Goal: Task Accomplishment & Management: Use online tool/utility

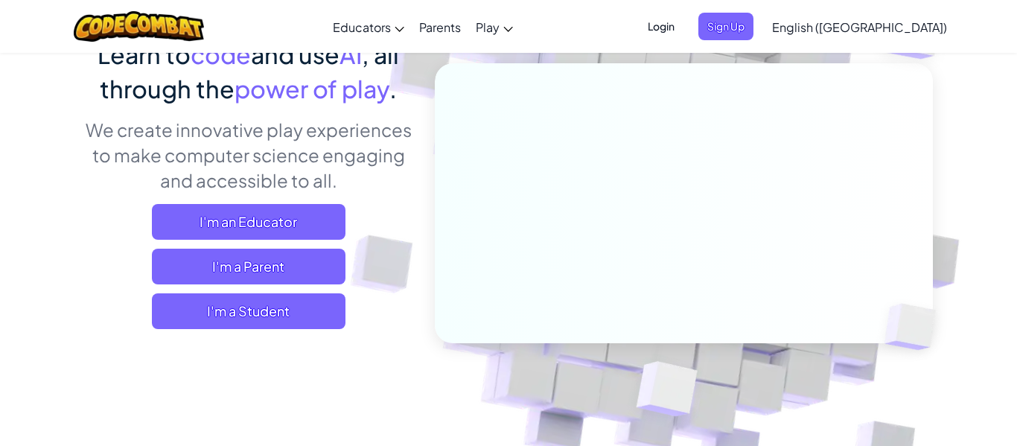
scroll to position [150, 0]
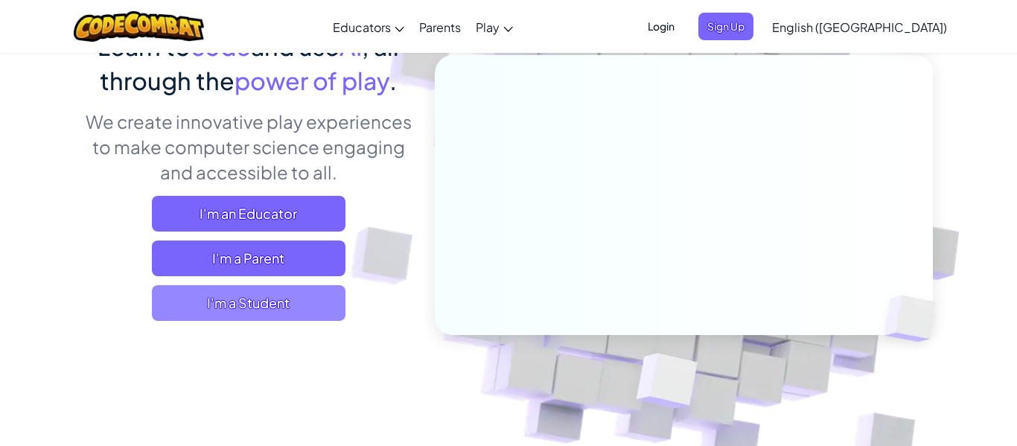
click at [326, 313] on span "I'm a Student" at bounding box center [249, 303] width 194 height 36
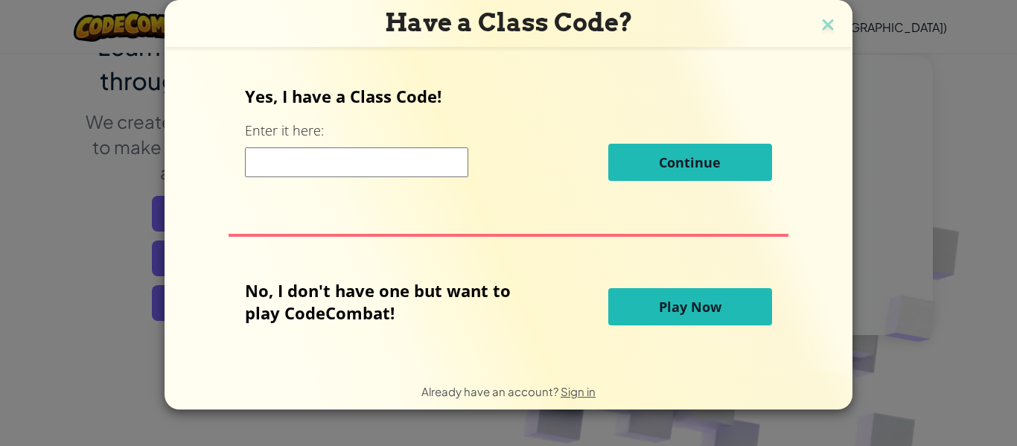
click at [738, 300] on button "Play Now" at bounding box center [690, 306] width 164 height 37
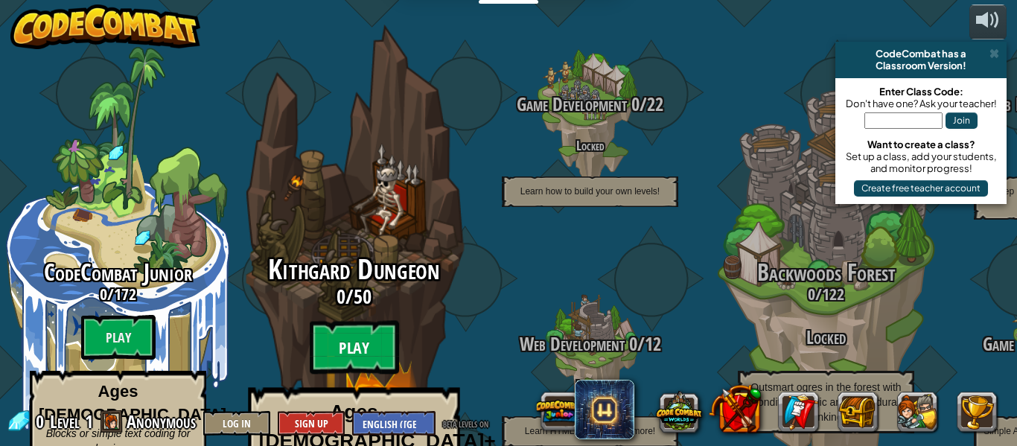
click at [374, 322] on btn "Play" at bounding box center [354, 348] width 89 height 54
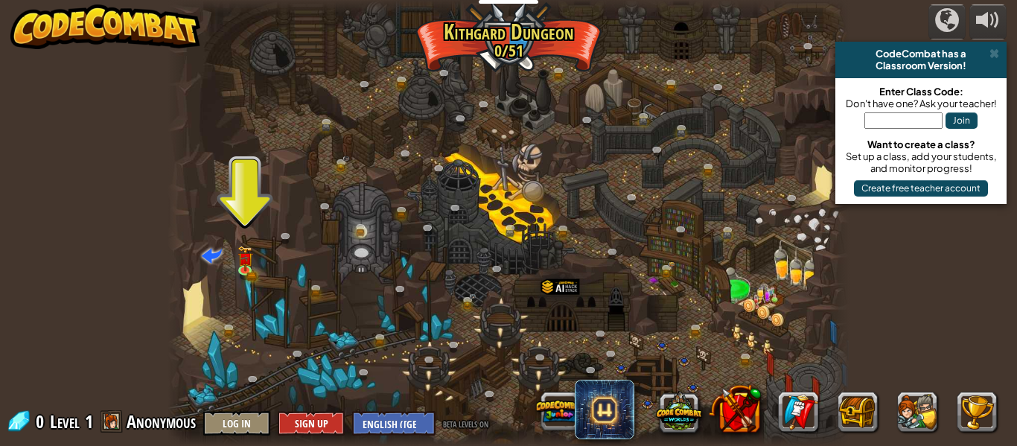
click at [226, 263] on div at bounding box center [508, 223] width 682 height 446
click at [252, 268] on link at bounding box center [248, 271] width 30 height 30
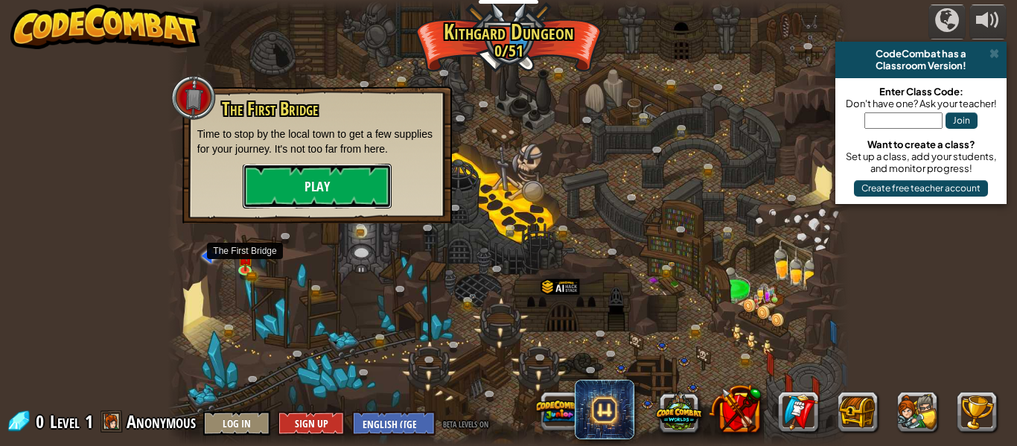
click at [330, 176] on button "Play" at bounding box center [317, 186] width 149 height 45
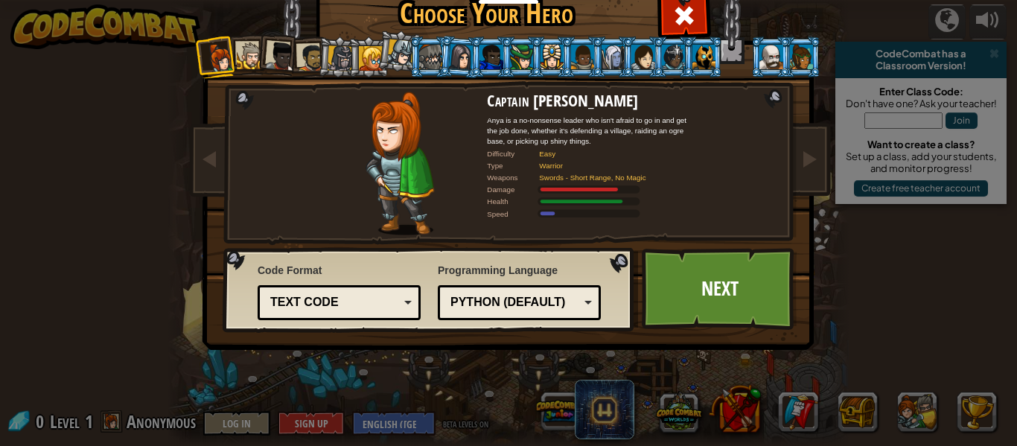
click at [257, 56] on li at bounding box center [278, 55] width 44 height 44
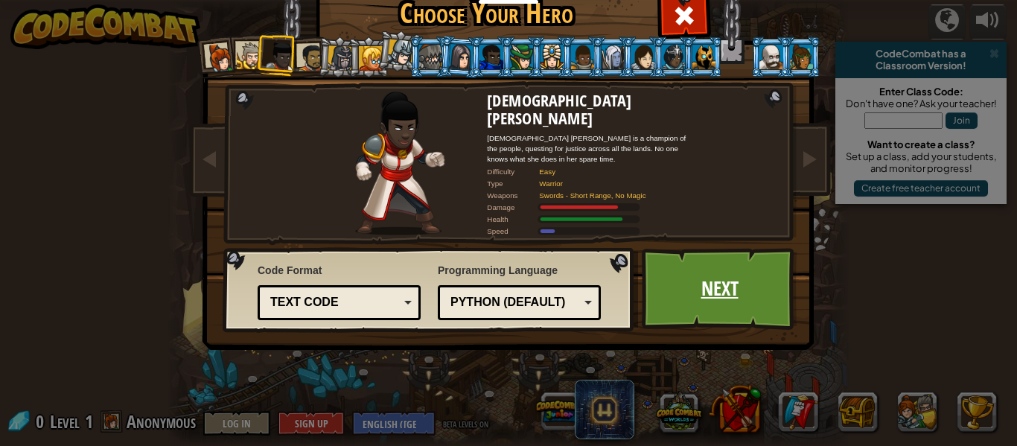
click at [752, 299] on link "Next" at bounding box center [720, 289] width 156 height 82
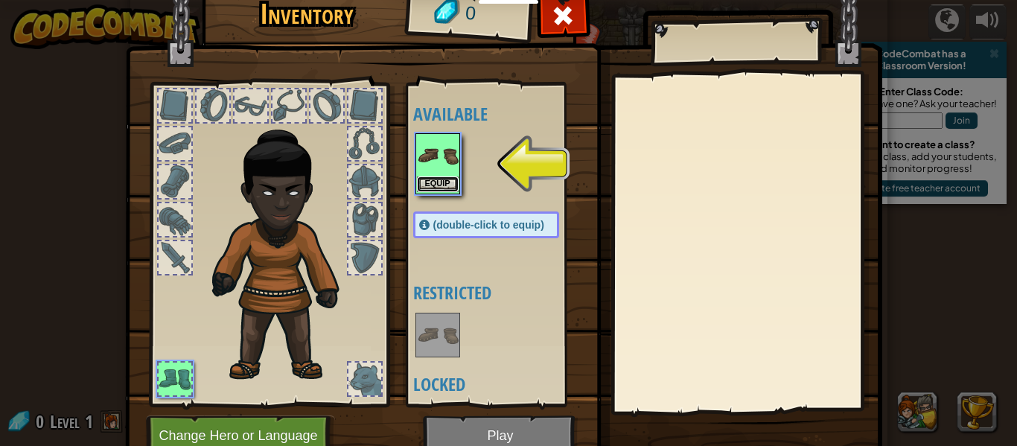
click at [447, 182] on button "Equip" at bounding box center [438, 184] width 42 height 16
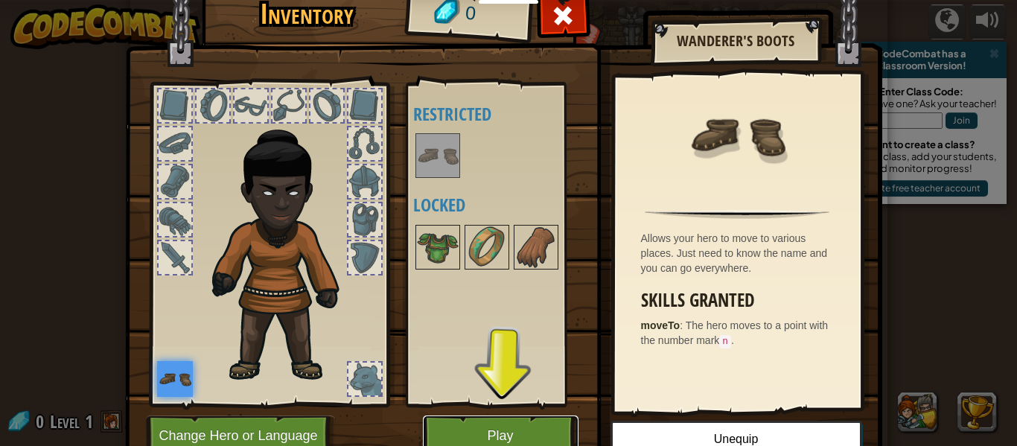
click at [533, 421] on button "Play" at bounding box center [501, 435] width 156 height 41
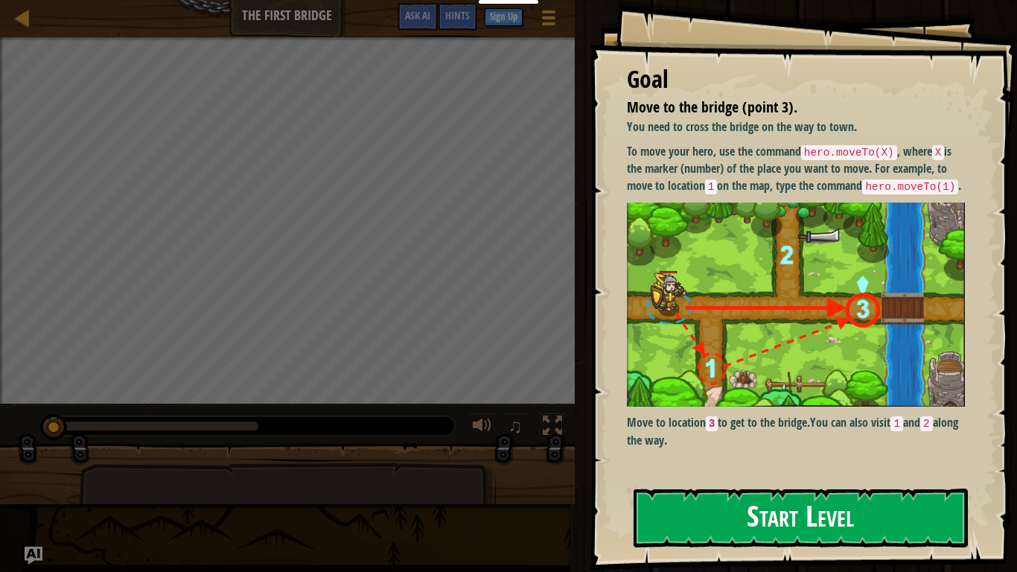
click at [725, 266] on img at bounding box center [796, 304] width 338 height 205
click at [779, 445] on button "Start Level" at bounding box center [800, 517] width 334 height 59
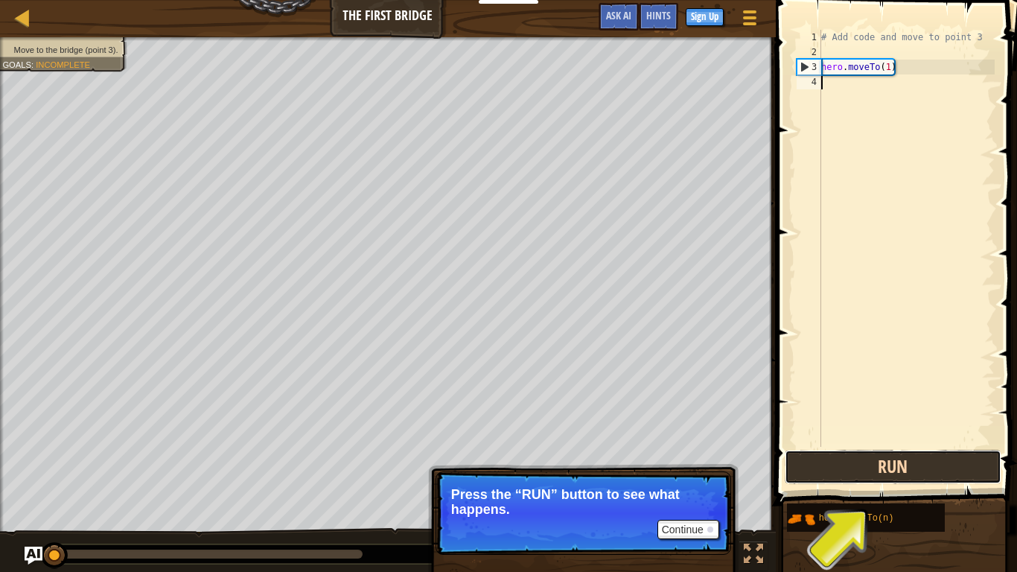
click at [915, 445] on button "Run" at bounding box center [893, 467] width 217 height 34
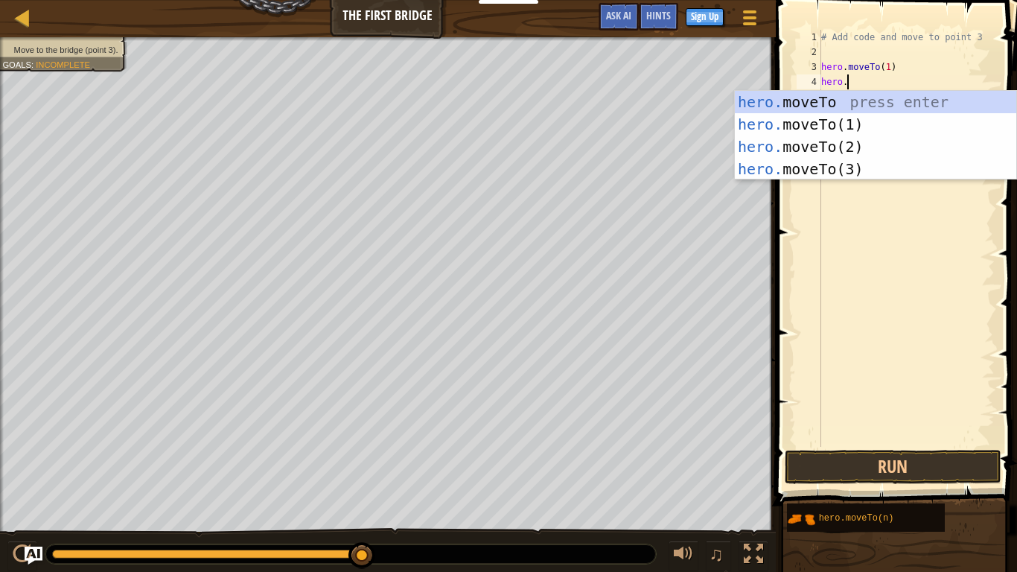
scroll to position [7, 3]
click at [850, 147] on div "hero. moveTo press enter hero. moveTo(1) press enter hero. moveTo(2) press ente…" at bounding box center [875, 158] width 281 height 134
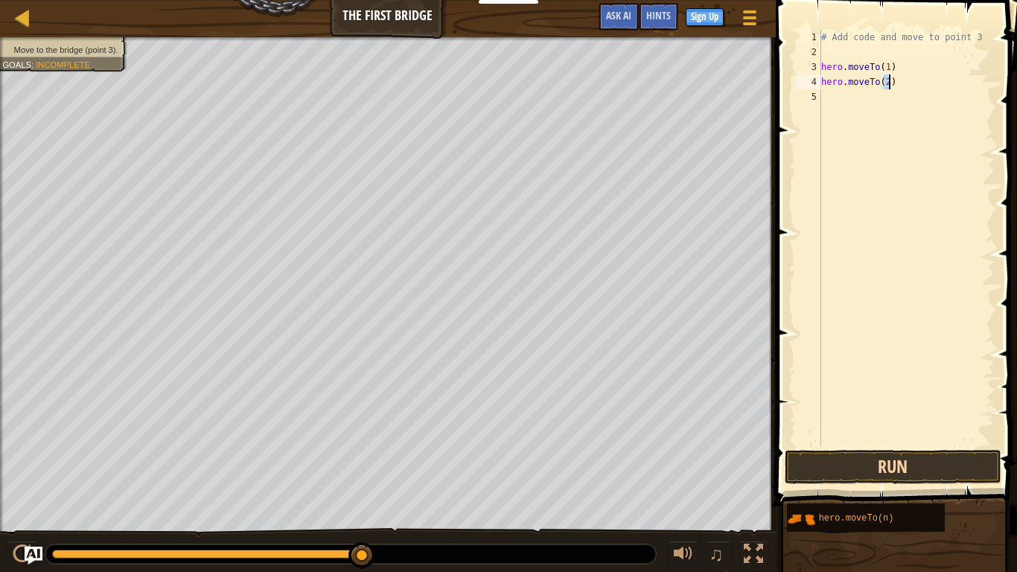
type textarea "hero.moveTo(2)"
click at [865, 445] on button "Run" at bounding box center [893, 467] width 217 height 34
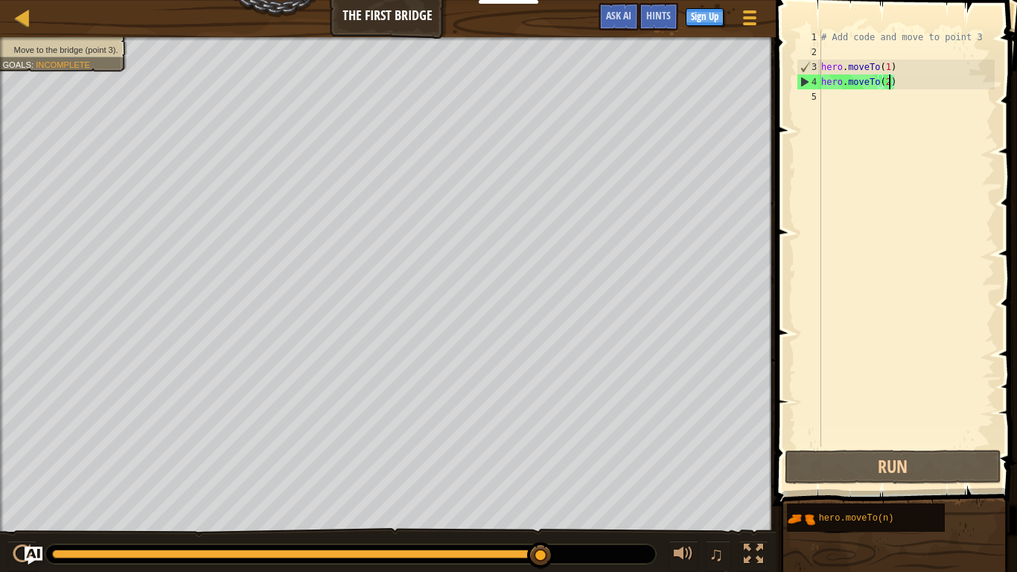
click at [821, 95] on div "# Add code and move to point 3 hero . moveTo ( 1 ) hero . moveTo ( 2 )" at bounding box center [906, 253] width 176 height 447
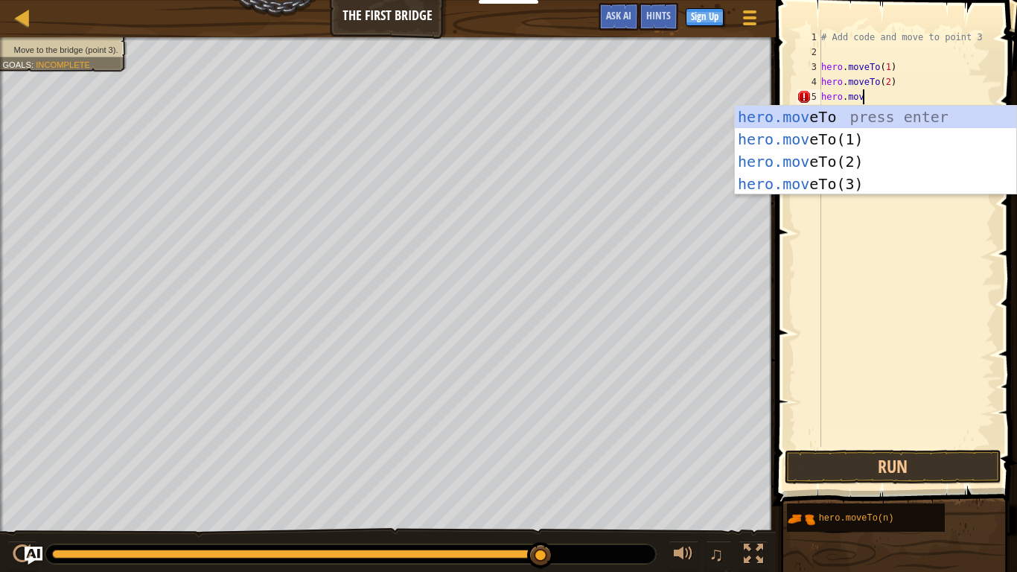
scroll to position [7, 6]
click at [895, 179] on div "hero.move To press enter hero.move To(1) press enter hero.move To(2) press ente…" at bounding box center [875, 173] width 281 height 134
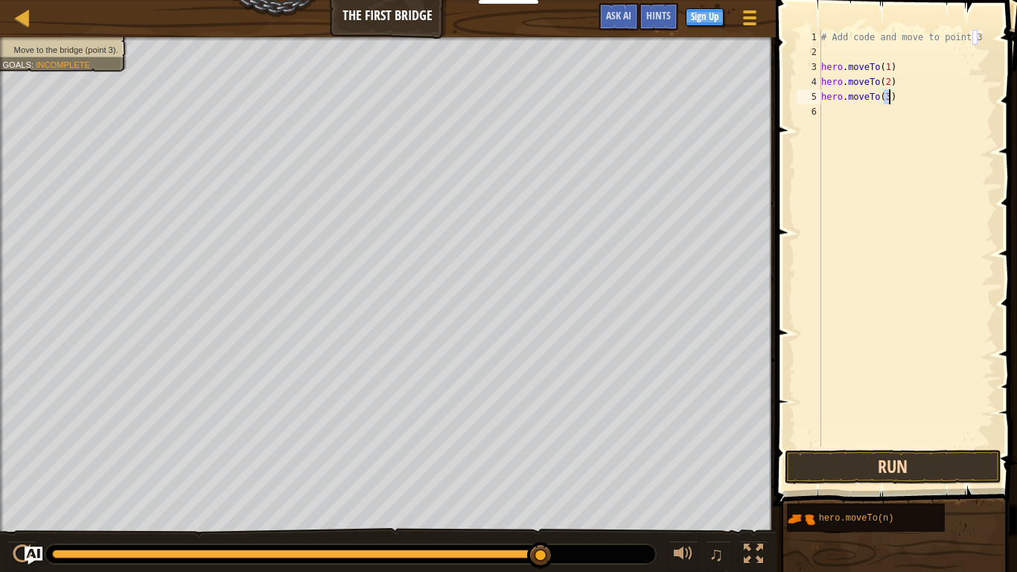
type textarea "hero.moveTo(3)"
click at [846, 445] on button "Run" at bounding box center [893, 467] width 217 height 34
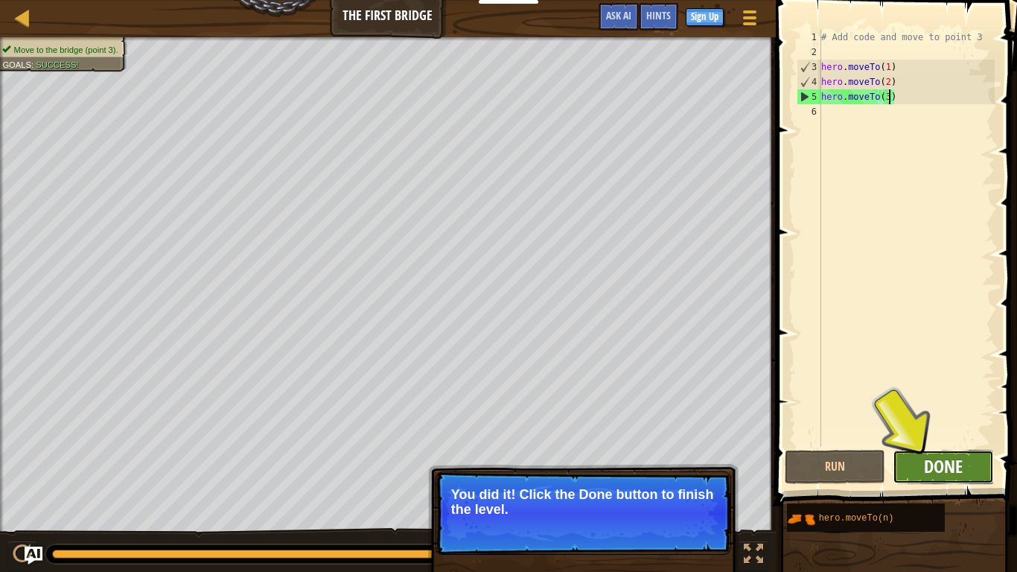
click at [923, 445] on button "Done" at bounding box center [942, 467] width 101 height 34
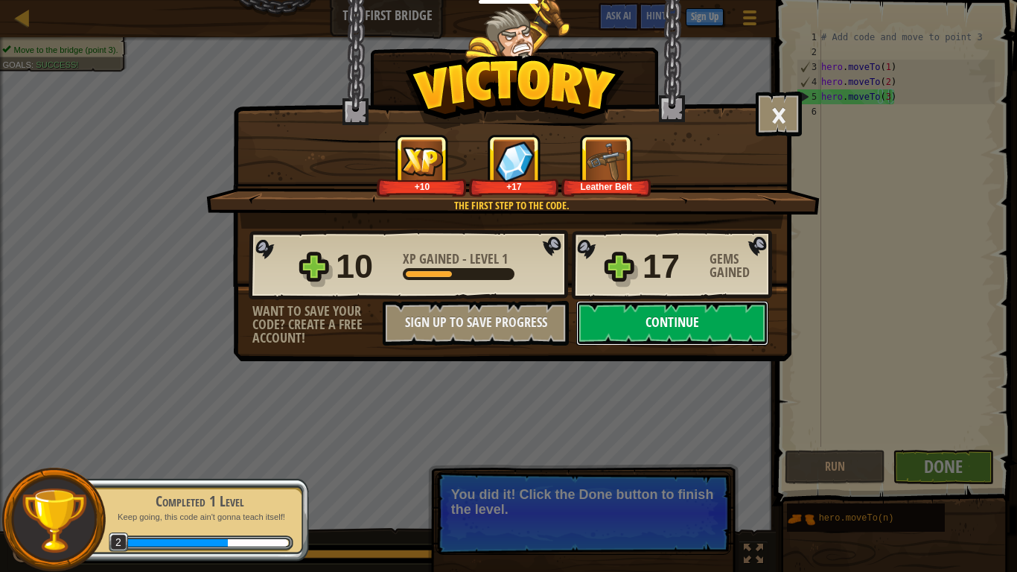
click at [665, 310] on button "Continue" at bounding box center [672, 323] width 192 height 45
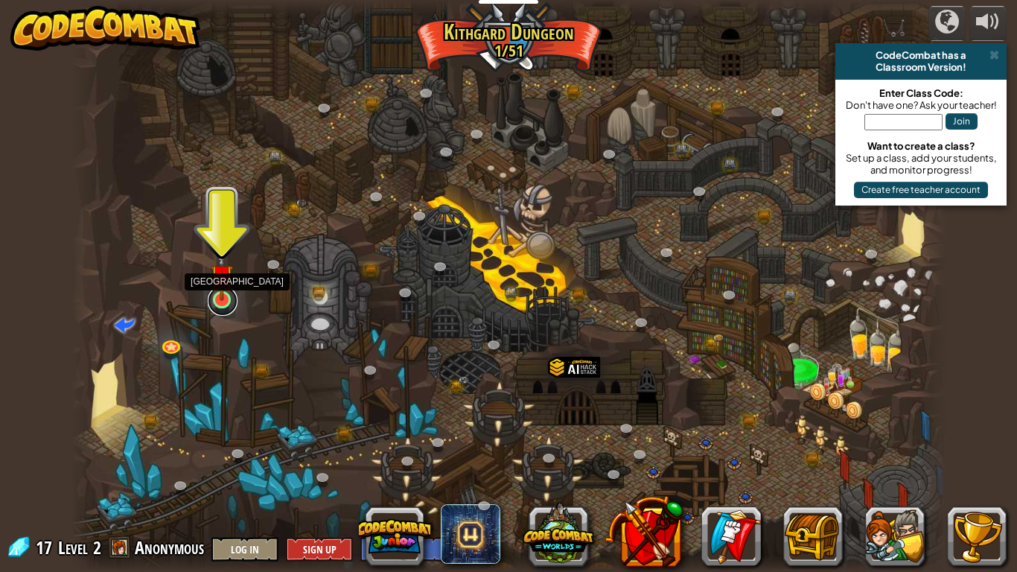
click at [219, 301] on link at bounding box center [223, 301] width 30 height 30
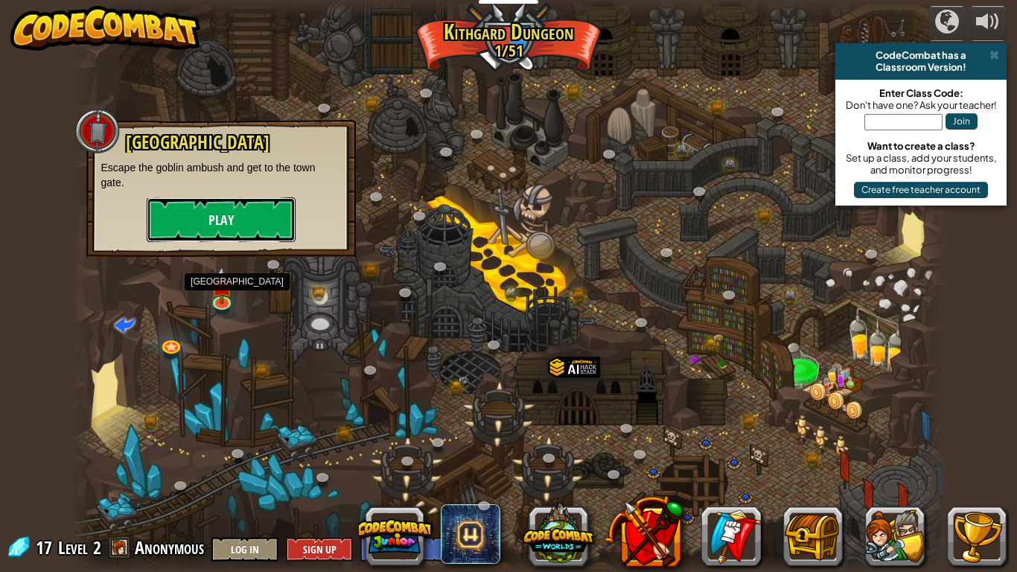
click at [248, 197] on button "Play" at bounding box center [221, 219] width 149 height 45
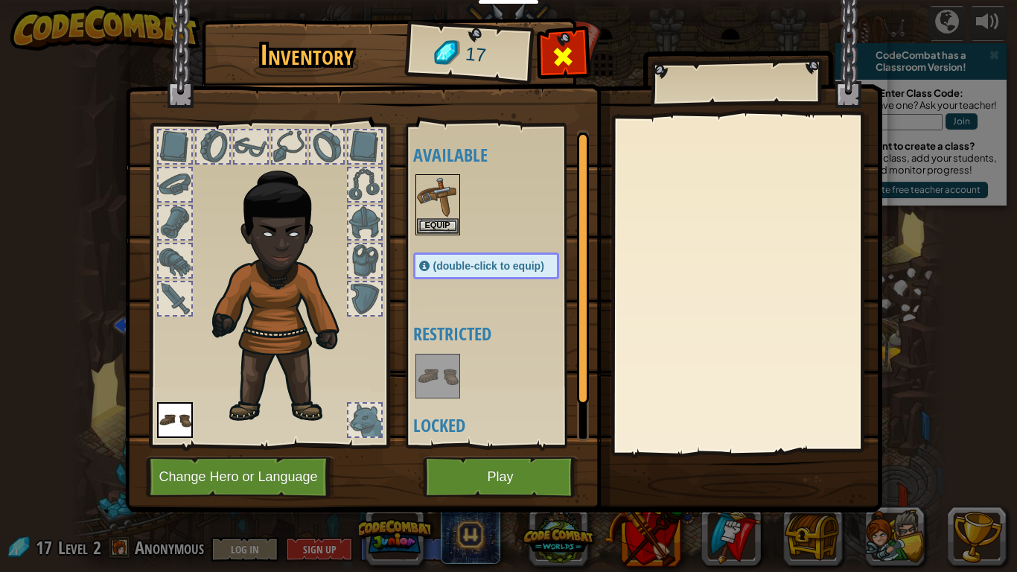
click at [556, 64] on span at bounding box center [563, 57] width 24 height 24
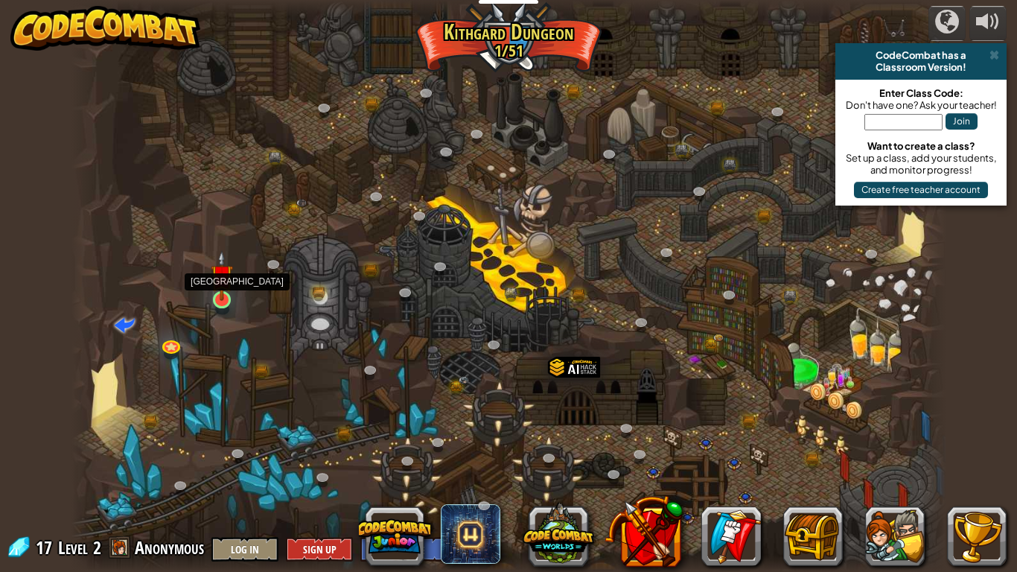
click at [220, 293] on img at bounding box center [222, 275] width 22 height 51
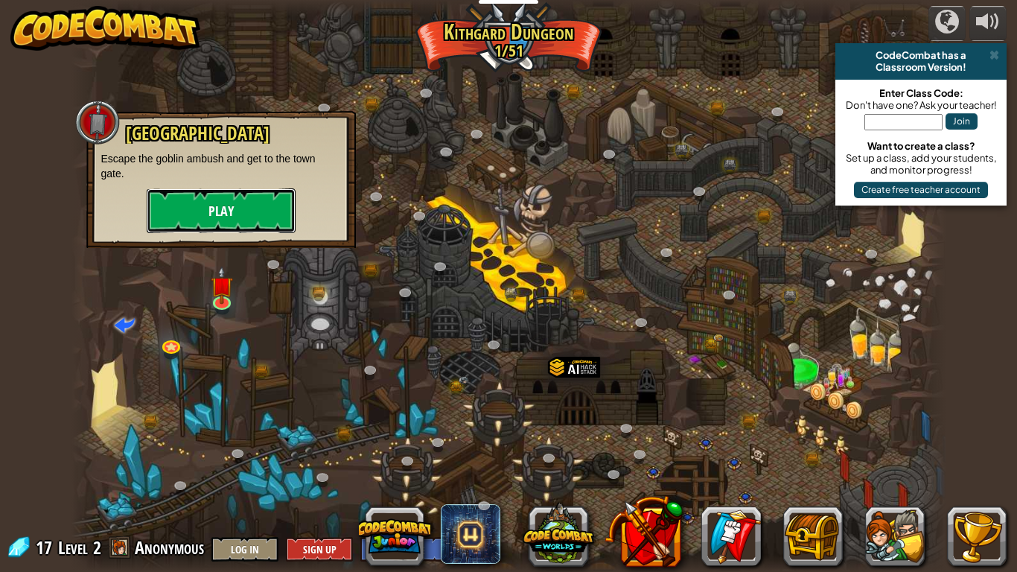
click at [269, 219] on button "Play" at bounding box center [221, 210] width 149 height 45
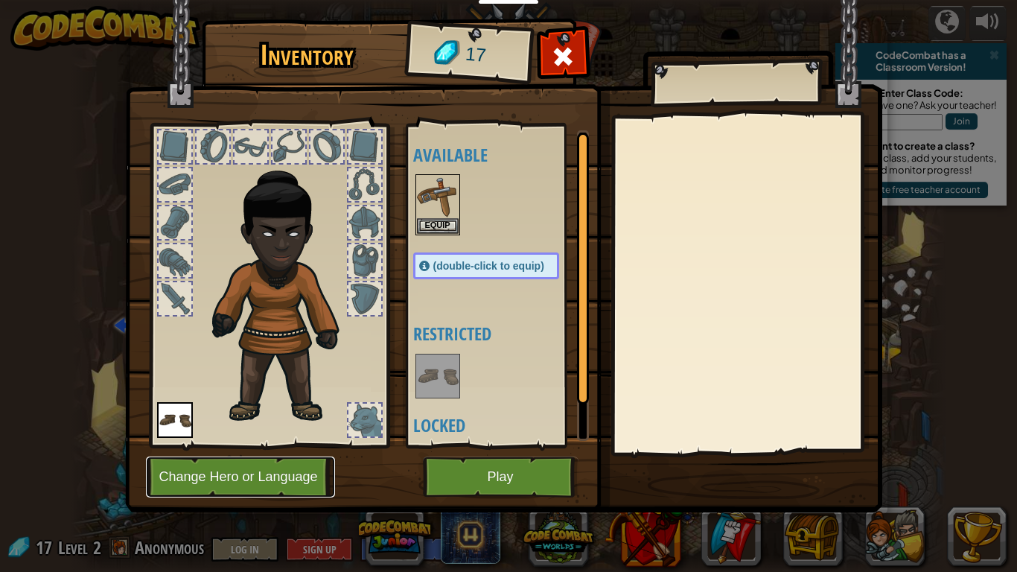
click at [247, 445] on button "Change Hero or Language" at bounding box center [240, 476] width 189 height 41
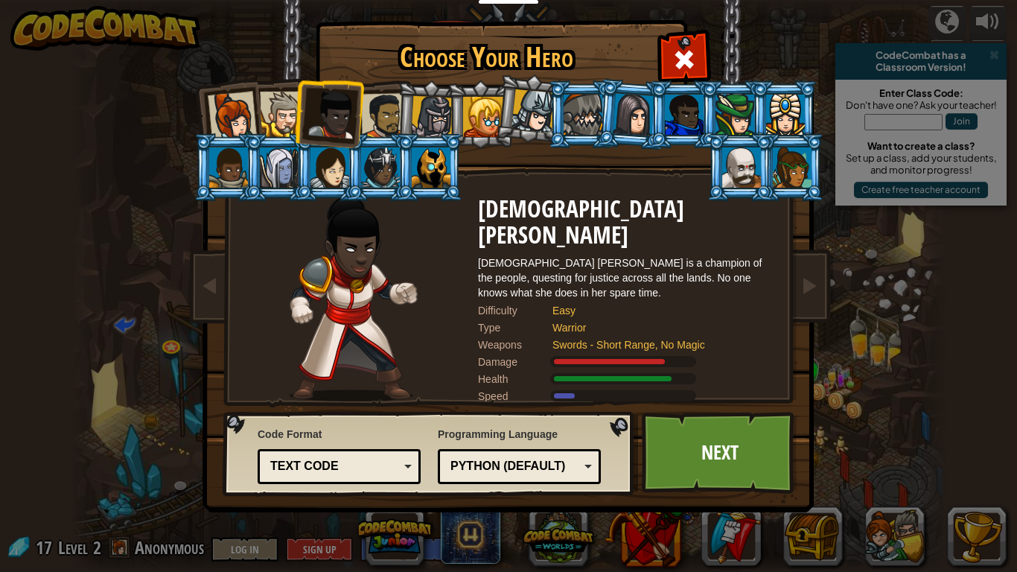
click at [418, 164] on div at bounding box center [431, 167] width 39 height 40
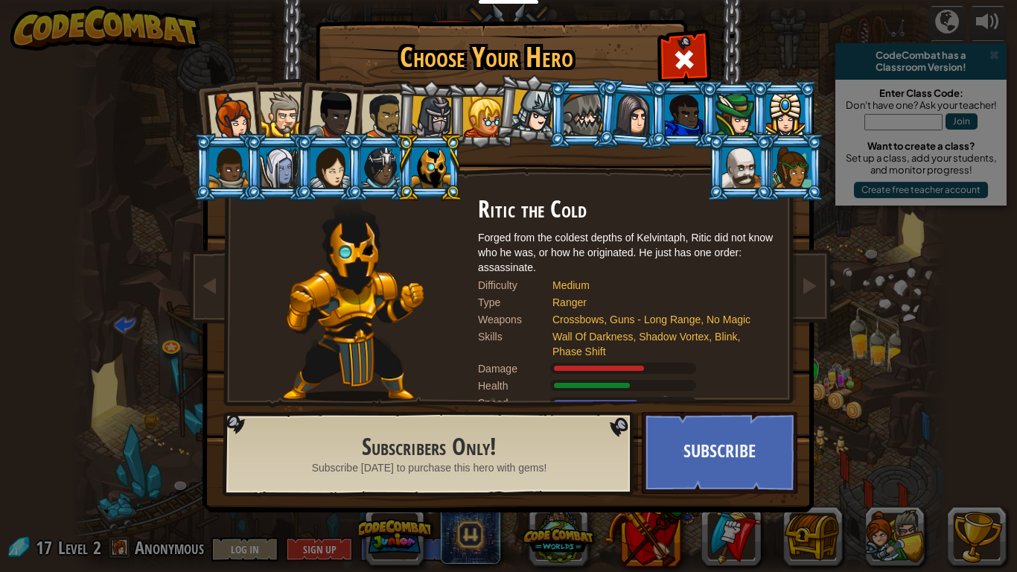
click at [527, 144] on div "Captain [PERSON_NAME] Anya is a no-nonsense leader who isn't afraid to go in an…" at bounding box center [508, 235] width 558 height 325
click at [528, 86] on li at bounding box center [530, 108] width 74 height 74
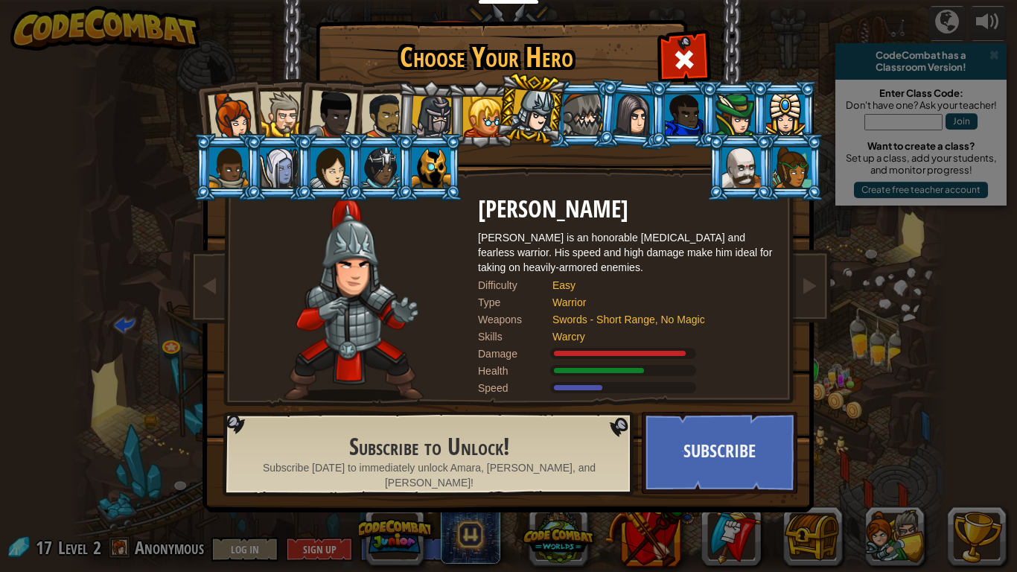
click at [480, 103] on div at bounding box center [483, 117] width 40 height 40
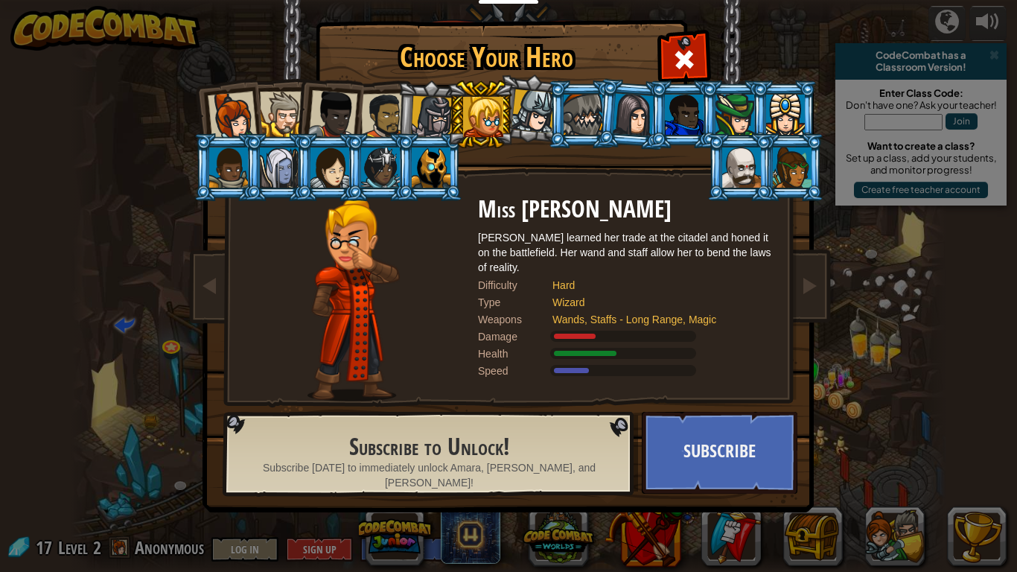
click at [436, 130] on div at bounding box center [432, 117] width 42 height 42
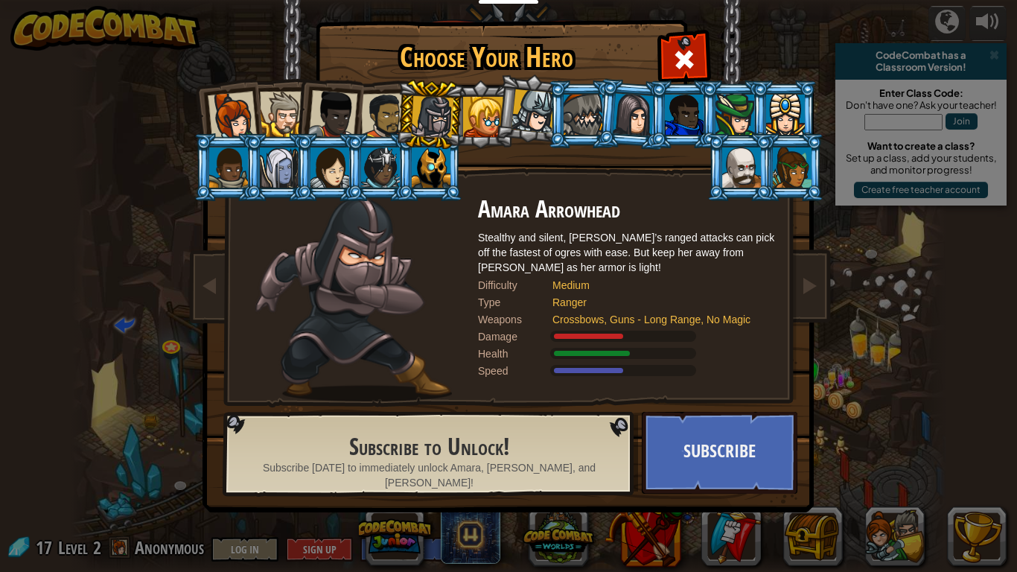
click at [351, 112] on div at bounding box center [332, 114] width 49 height 49
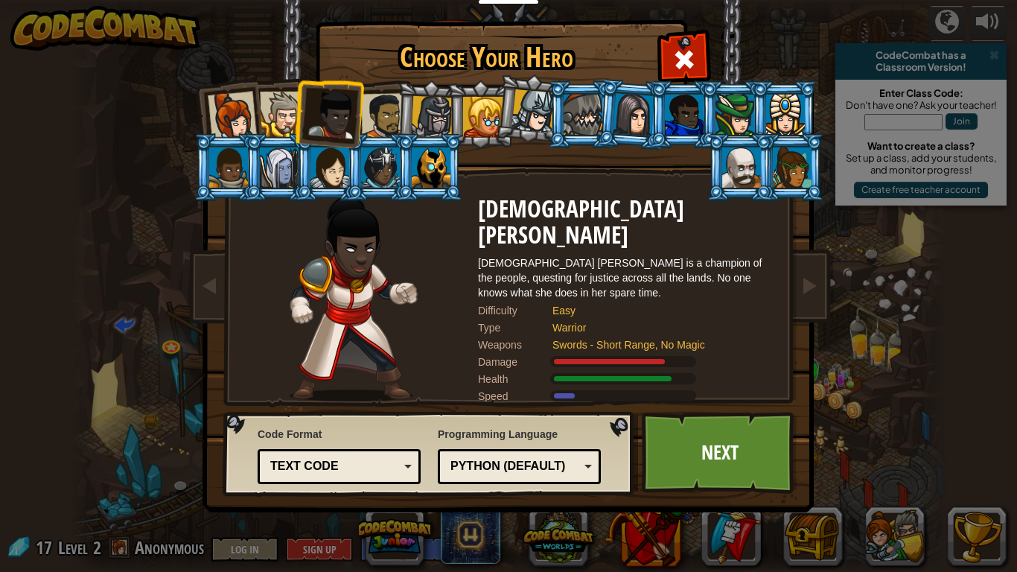
click at [376, 121] on div at bounding box center [384, 116] width 46 height 46
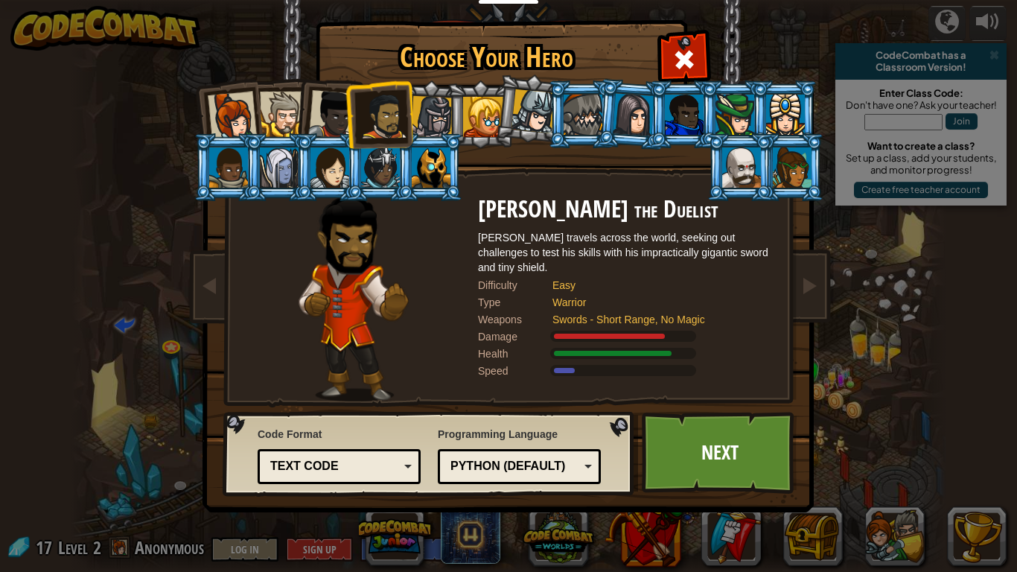
click at [426, 173] on div at bounding box center [431, 167] width 39 height 40
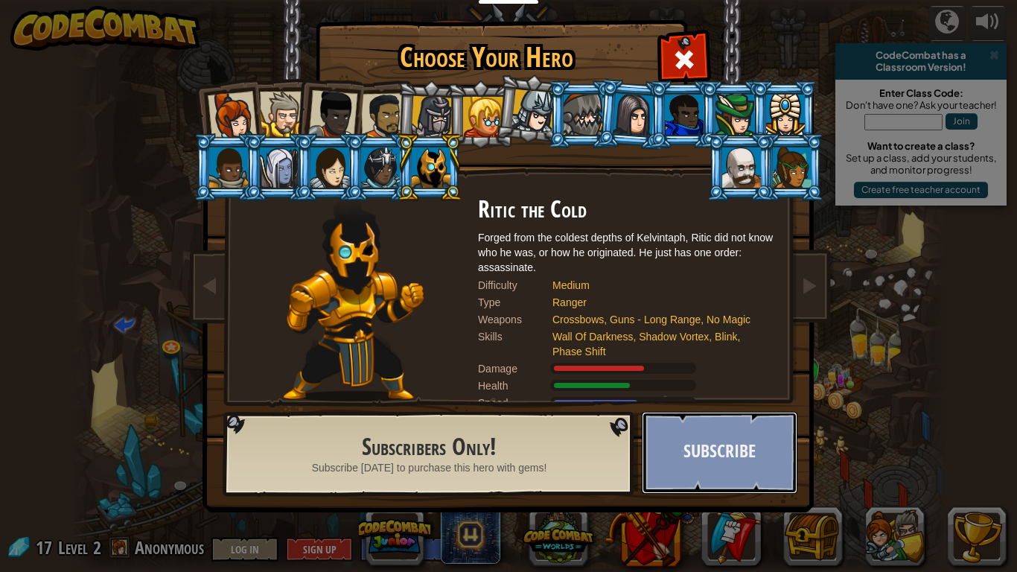
click at [683, 423] on button "Subscribe" at bounding box center [720, 453] width 156 height 82
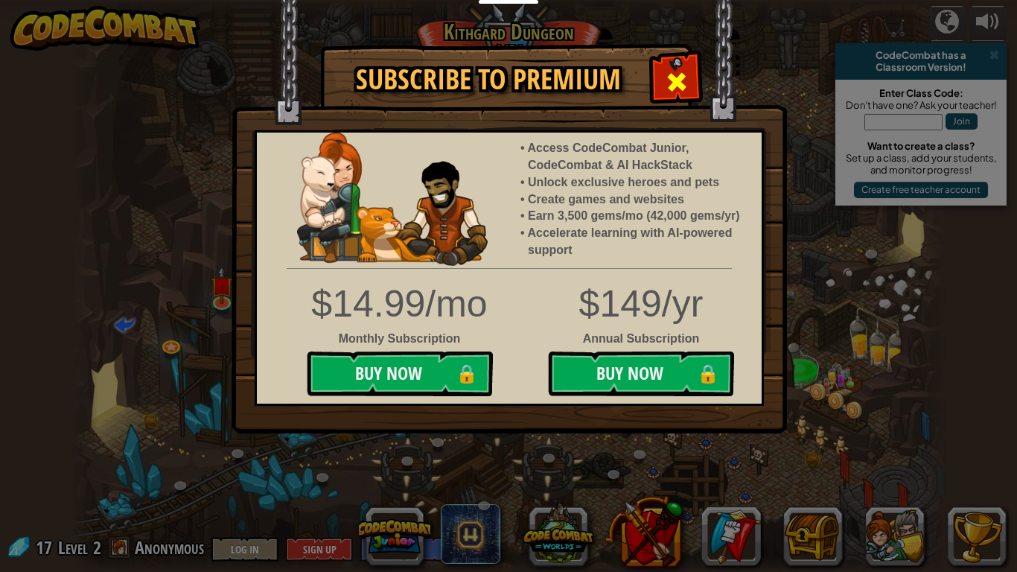
click at [671, 70] on span at bounding box center [677, 82] width 24 height 24
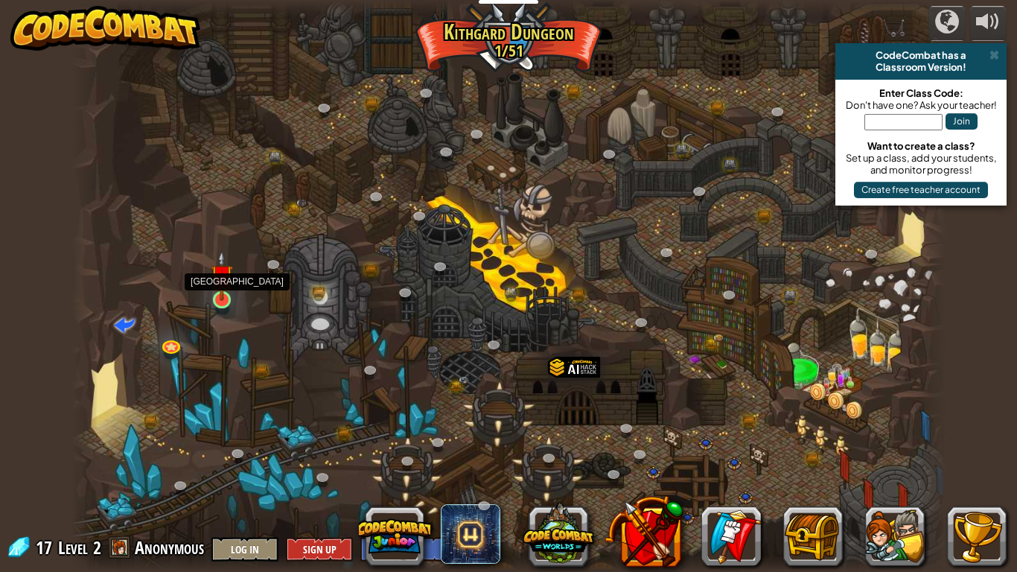
click at [231, 293] on img at bounding box center [222, 275] width 22 height 51
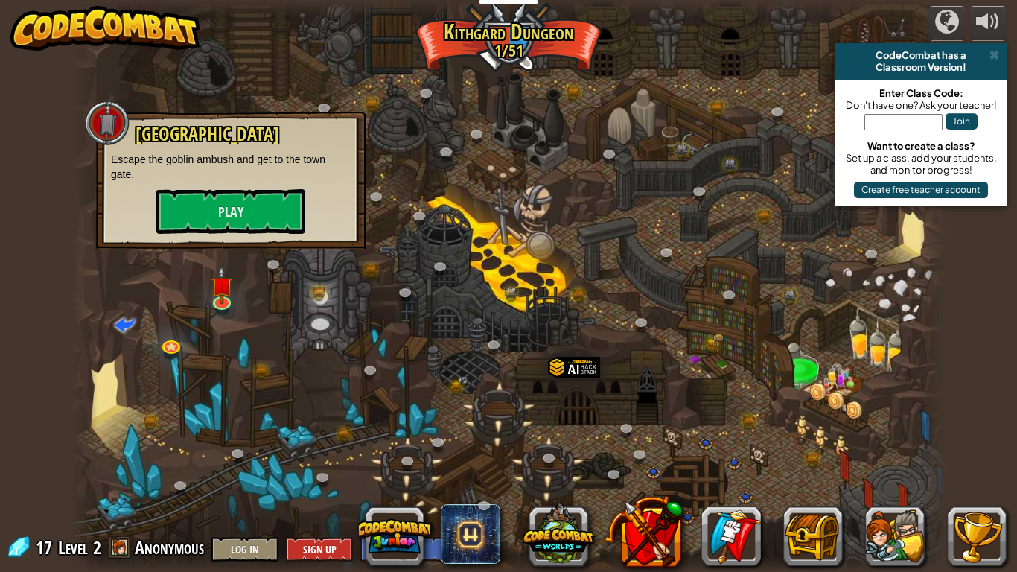
click at [224, 246] on div "Old Town Road Escape the goblin ambush and get to the town gate. Play" at bounding box center [230, 180] width 269 height 137
click at [217, 220] on button "Play" at bounding box center [230, 211] width 149 height 45
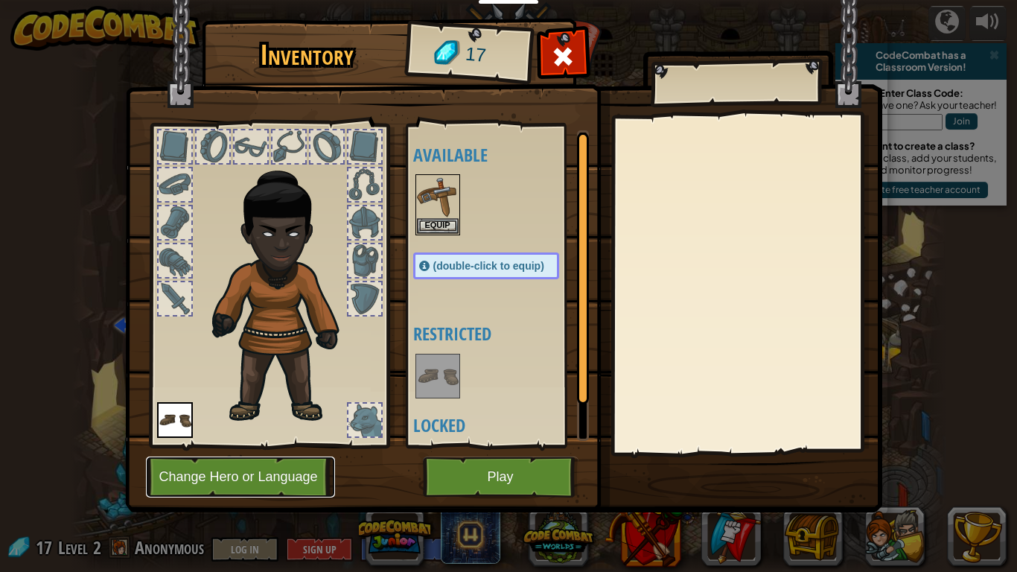
click at [255, 445] on button "Change Hero or Language" at bounding box center [240, 476] width 189 height 41
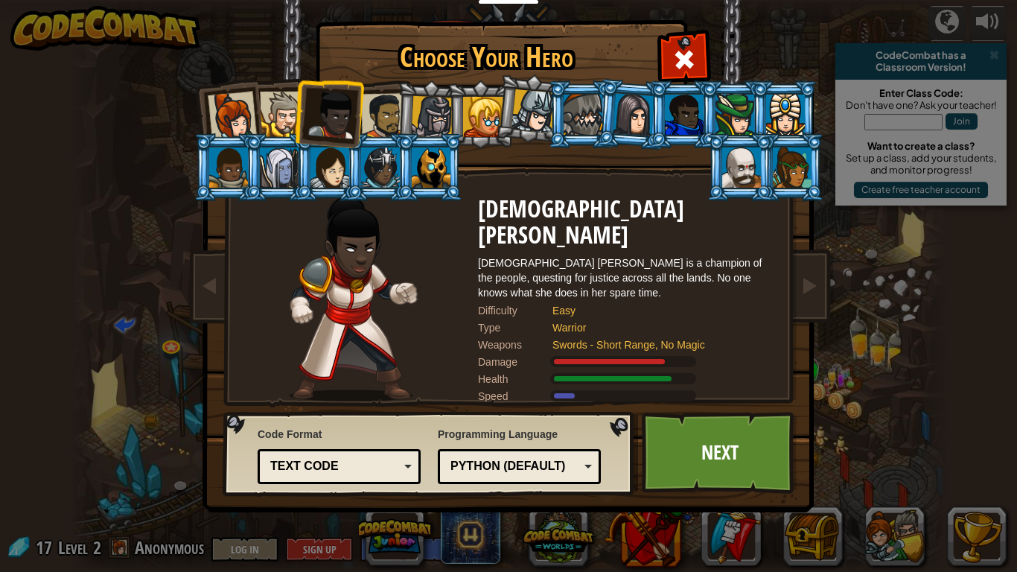
click at [394, 123] on div at bounding box center [384, 116] width 46 height 46
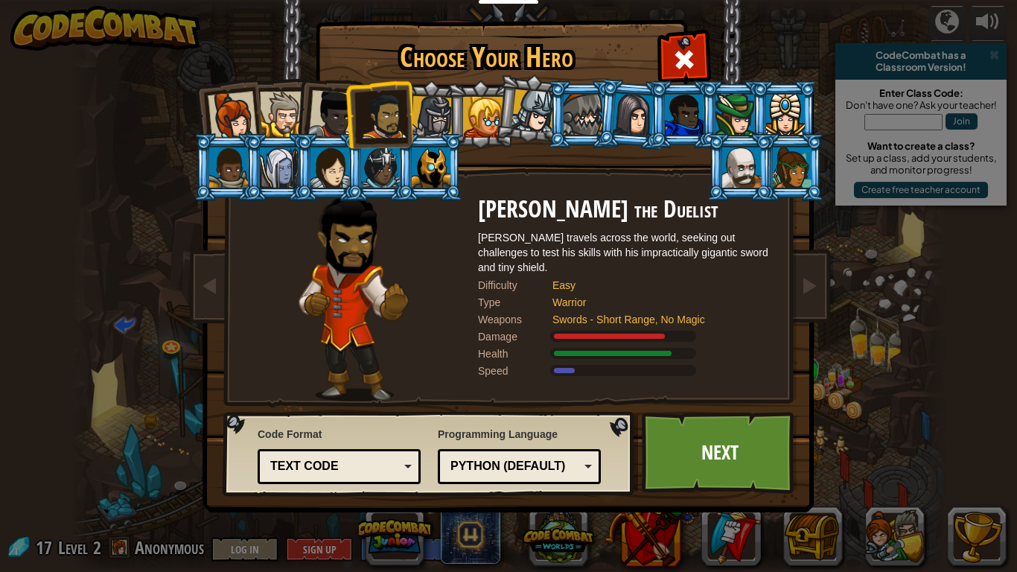
click at [394, 123] on div at bounding box center [384, 116] width 46 height 46
click at [720, 445] on link "Next" at bounding box center [720, 453] width 156 height 82
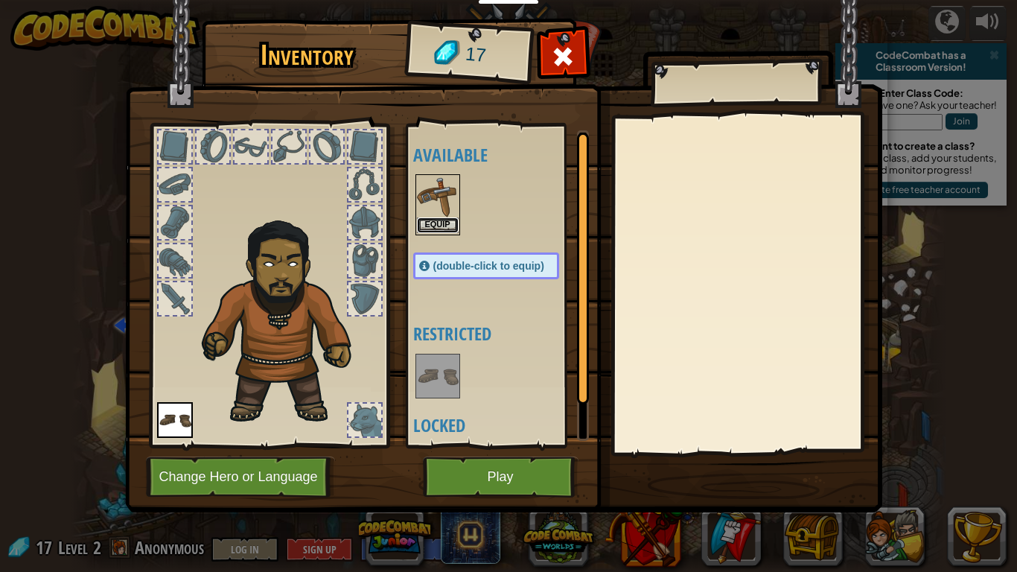
click at [444, 219] on button "Equip" at bounding box center [438, 225] width 42 height 16
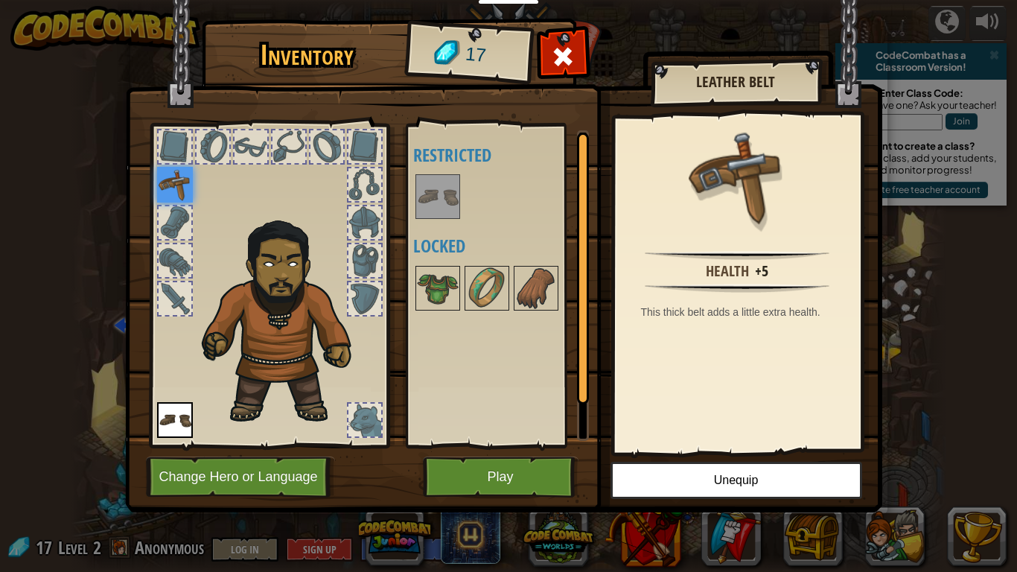
click at [183, 190] on img at bounding box center [175, 185] width 36 height 36
click at [514, 445] on button "Play" at bounding box center [501, 476] width 156 height 41
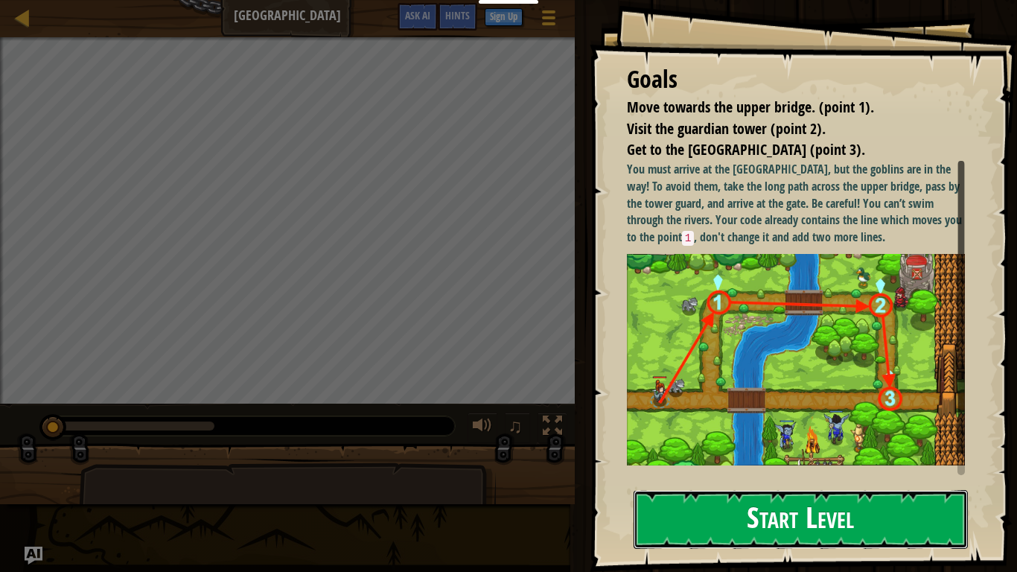
click at [855, 445] on button "Start Level" at bounding box center [800, 519] width 334 height 59
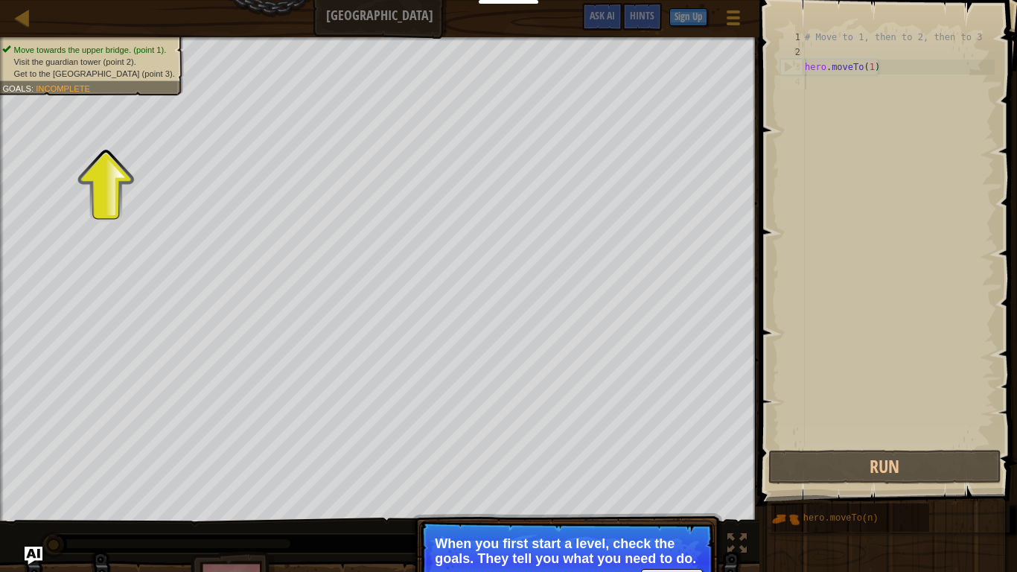
click at [78, 41] on div "Move towards the upper bridge. (point 1). Visit the [GEOGRAPHIC_DATA] (point 2)…" at bounding box center [83, 62] width 201 height 68
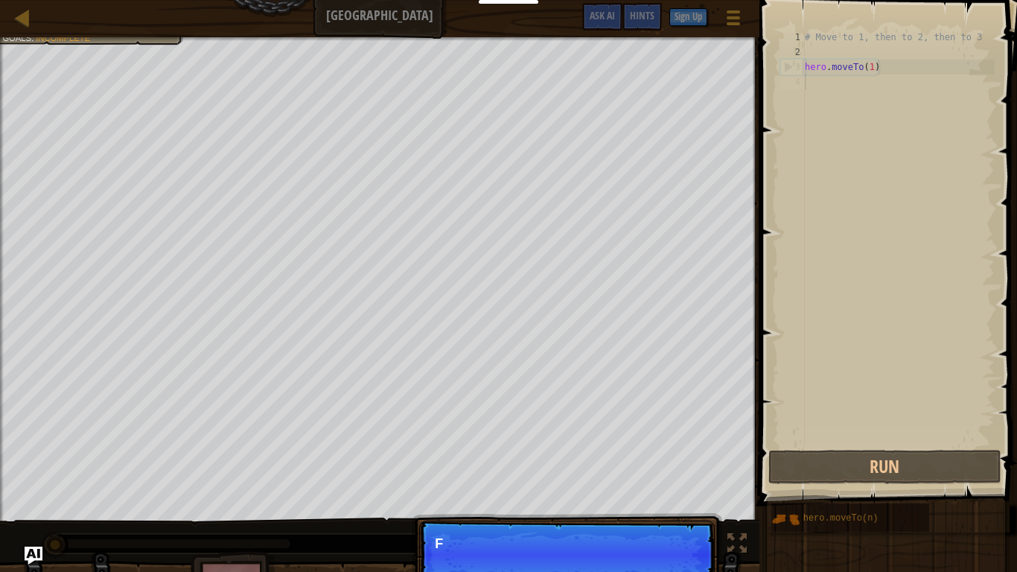
click at [74, 90] on div "Move towards the upper bridge. (point 1). Visit the [GEOGRAPHIC_DATA] (point 2)…" at bounding box center [379, 279] width 759 height 484
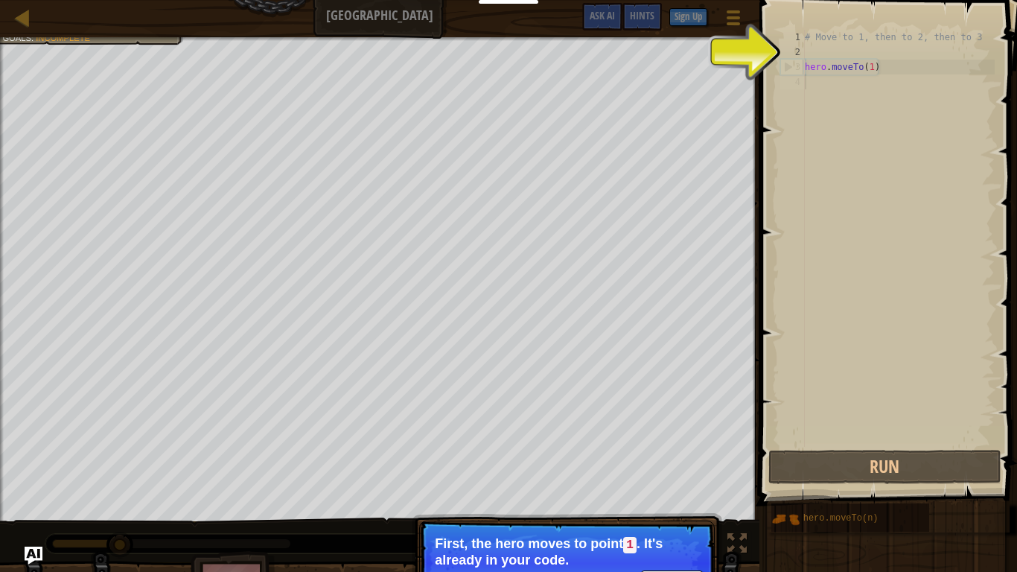
click at [834, 106] on div "# Move to 1, then to 2, then to 3 hero . moveTo ( 1 )" at bounding box center [898, 253] width 193 height 447
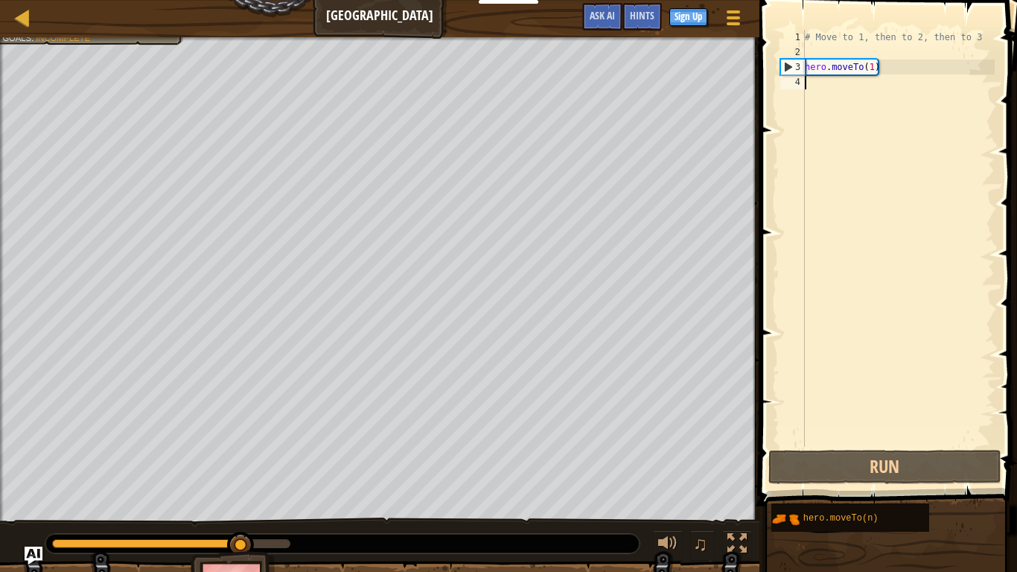
click at [811, 87] on div "# Move to 1, then to 2, then to 3 hero . moveTo ( 1 )" at bounding box center [898, 253] width 193 height 447
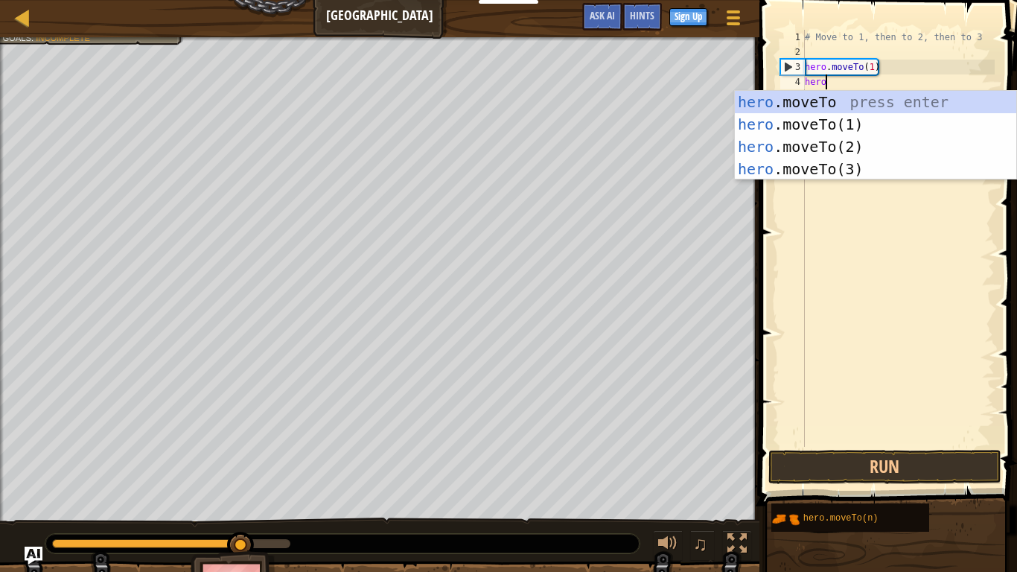
scroll to position [7, 2]
click at [853, 145] on div "hero .moveTo press enter hero .moveTo(1) press enter hero .moveTo(2) press ente…" at bounding box center [875, 158] width 281 height 134
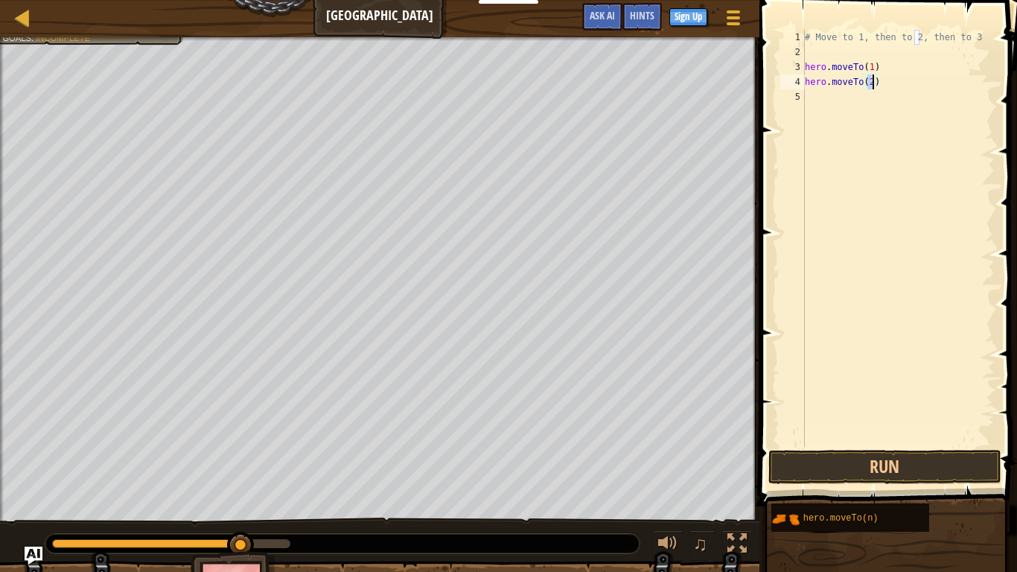
type textarea "hero.moveTo(2)"
click at [894, 445] on button "Run" at bounding box center [884, 467] width 232 height 34
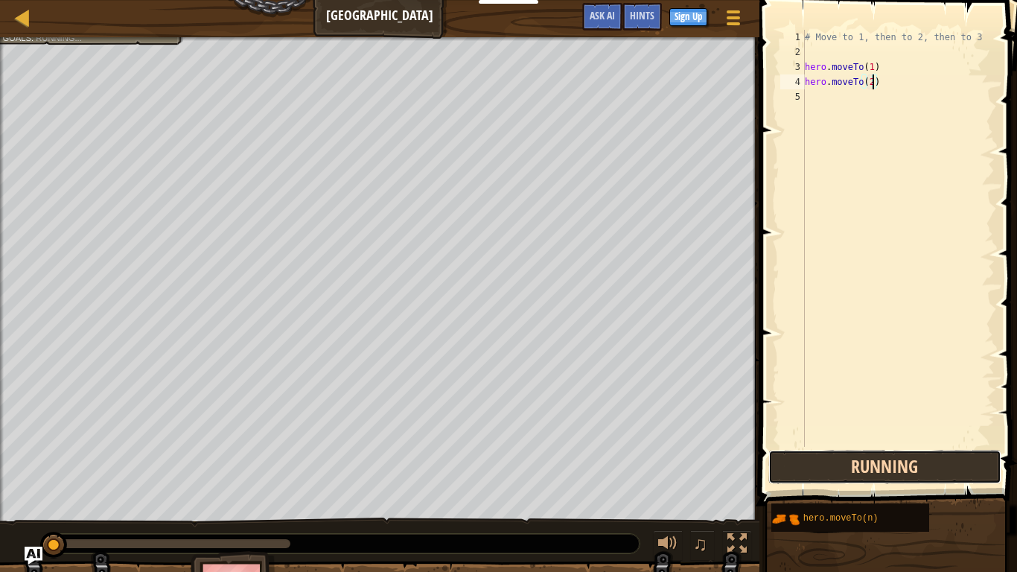
click at [890, 445] on button "Running" at bounding box center [884, 467] width 232 height 34
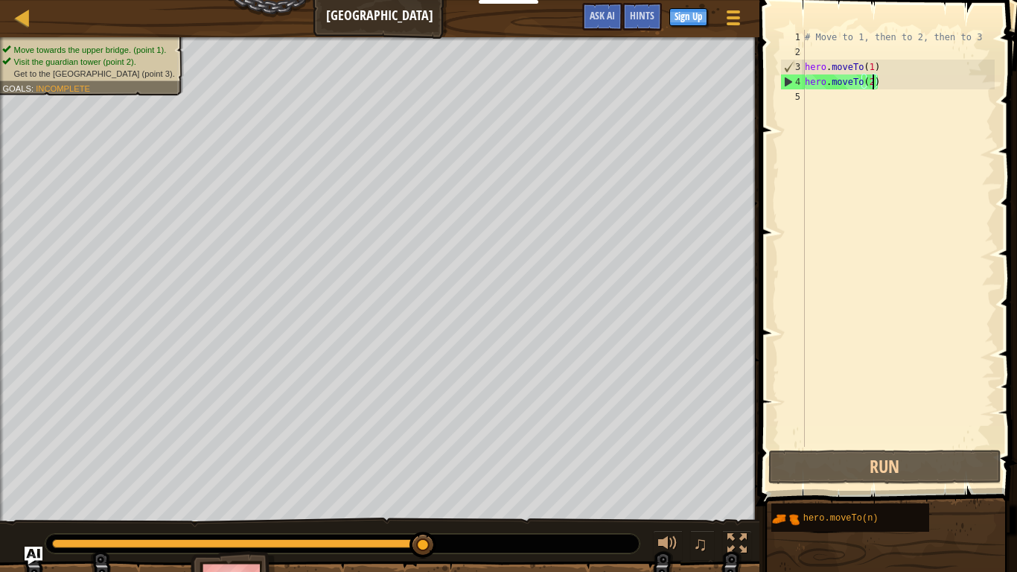
click at [819, 93] on div "# Move to 1, then to 2, then to 3 hero . moveTo ( 1 ) hero . moveTo ( 2 )" at bounding box center [898, 253] width 193 height 447
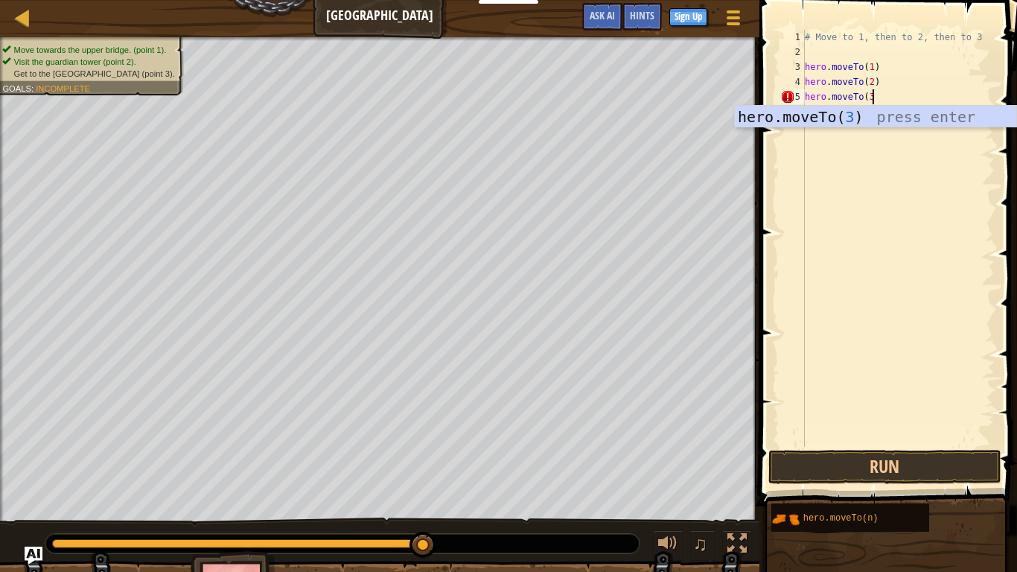
scroll to position [7, 10]
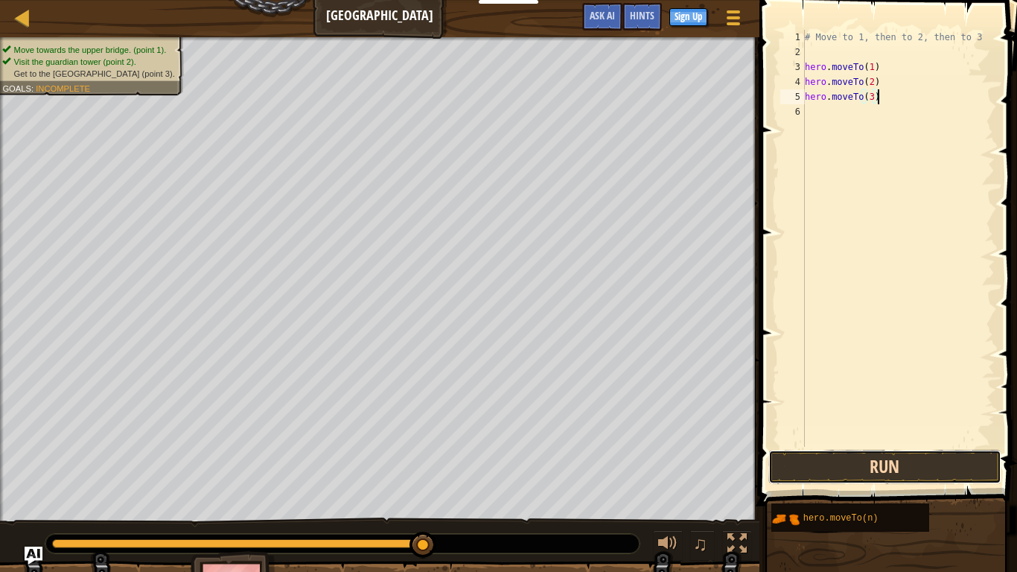
click at [902, 445] on button "Run" at bounding box center [884, 467] width 232 height 34
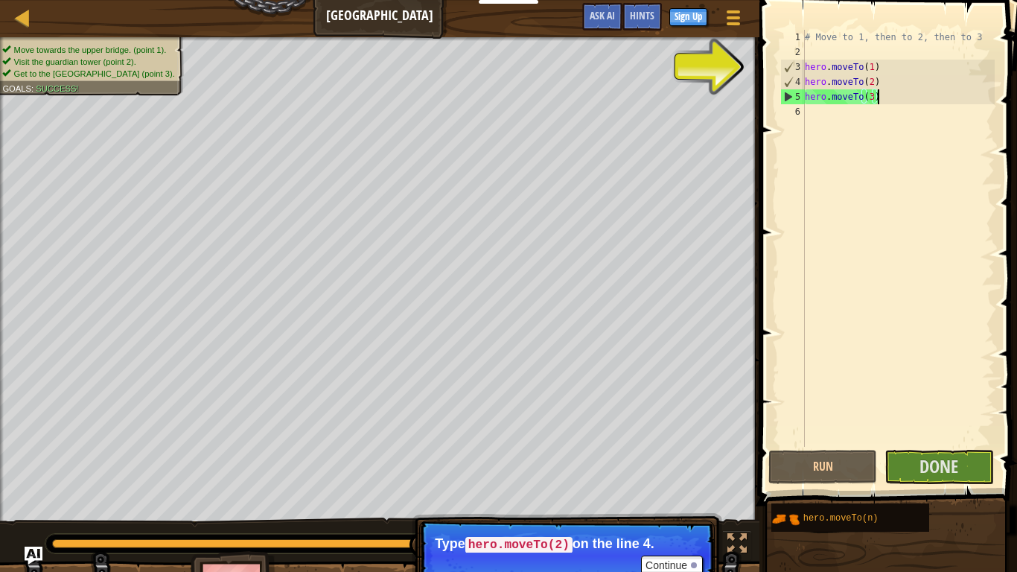
click at [790, 83] on div "4" at bounding box center [793, 81] width 24 height 15
type textarea "hero.moveTo(2)"
click at [830, 120] on div "# Move to 1, then to 2, then to 3 hero . moveTo ( 1 ) hero . moveTo ( 2 ) hero …" at bounding box center [898, 253] width 193 height 447
click at [956, 445] on span "Done" at bounding box center [938, 466] width 39 height 24
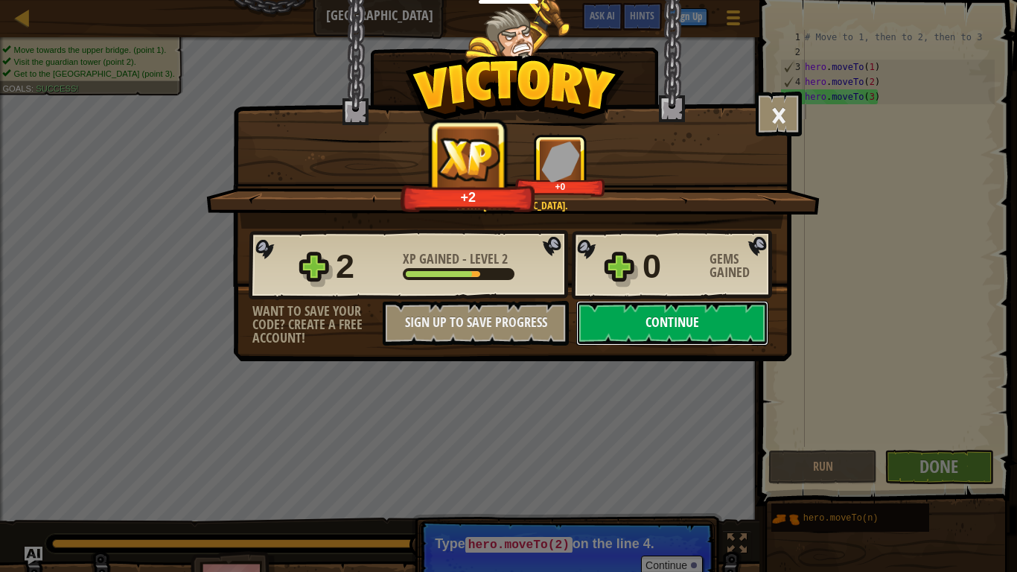
click at [681, 320] on button "Continue" at bounding box center [672, 323] width 192 height 45
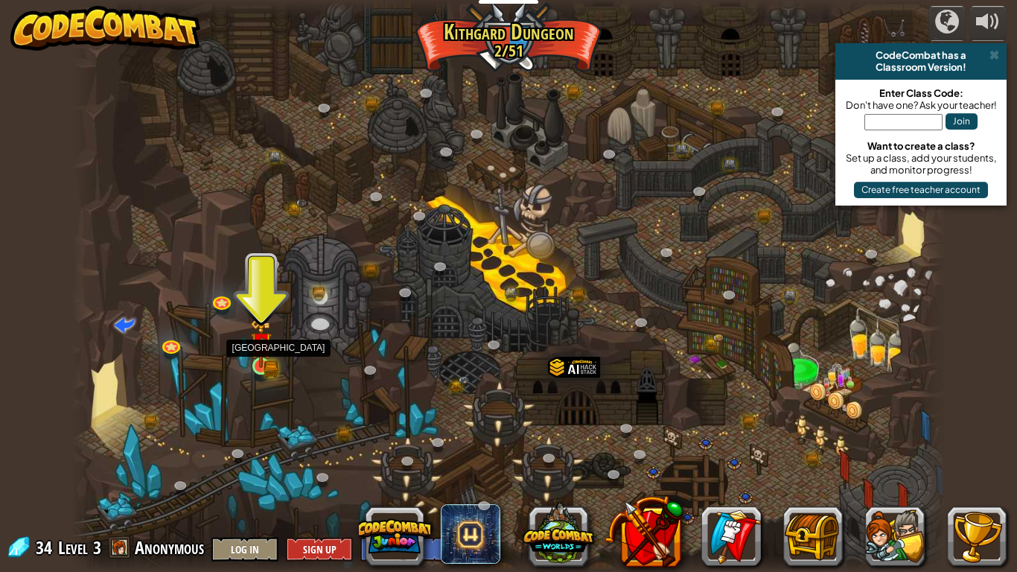
click at [265, 358] on img at bounding box center [261, 343] width 22 height 48
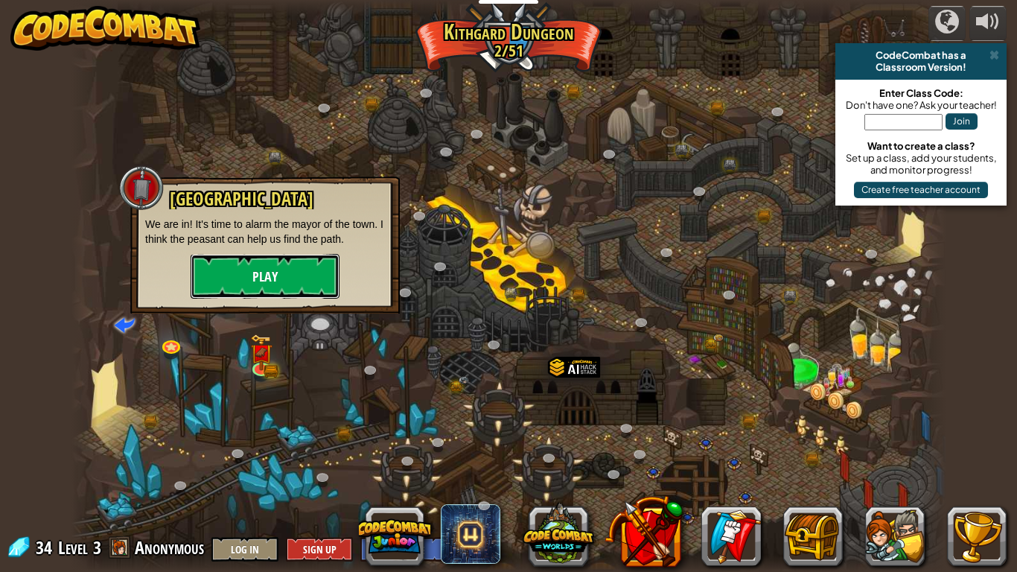
click at [270, 293] on button "Play" at bounding box center [265, 276] width 149 height 45
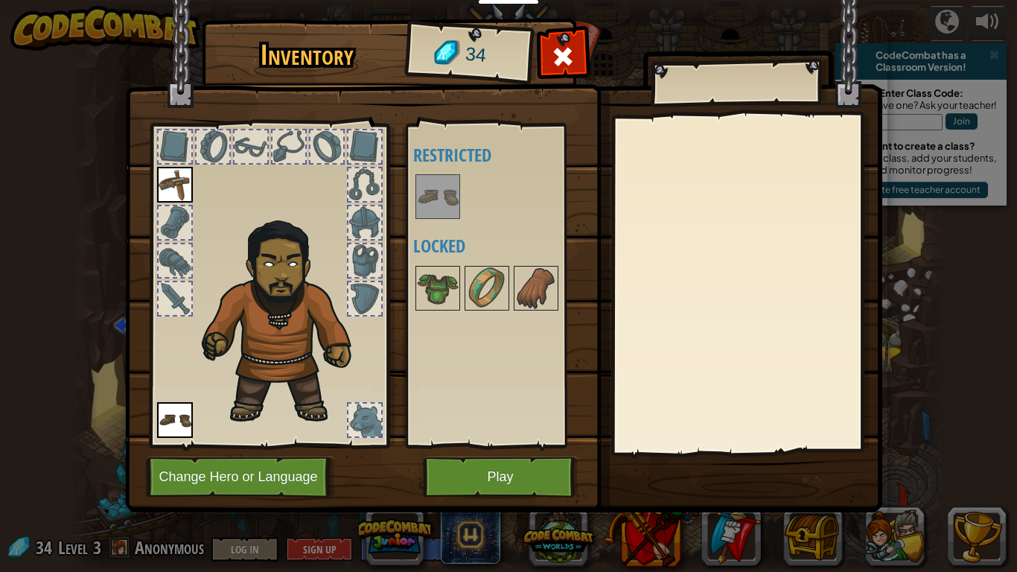
click at [176, 173] on img at bounding box center [175, 185] width 36 height 36
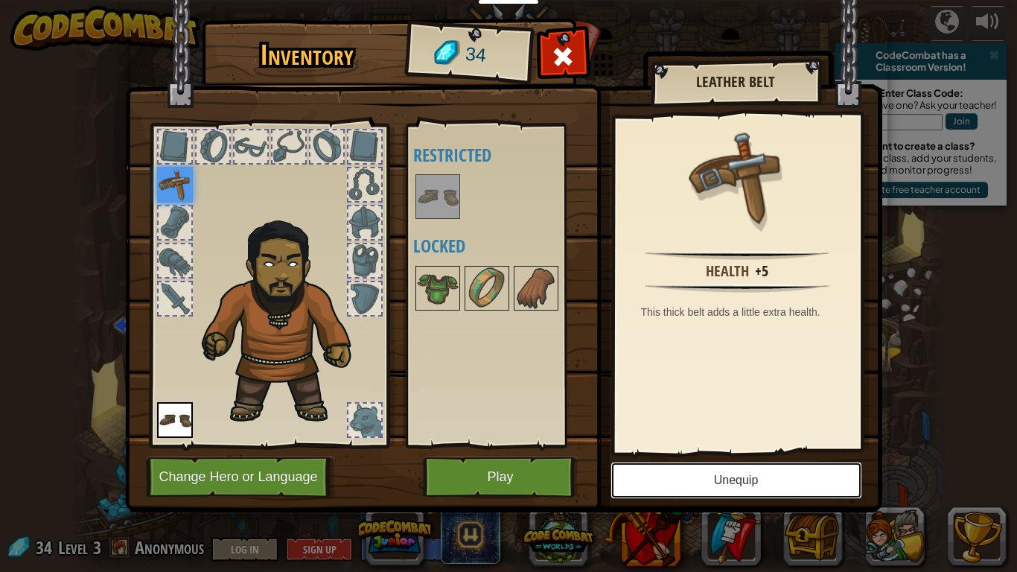
click at [722, 445] on button "Unequip" at bounding box center [736, 479] width 252 height 37
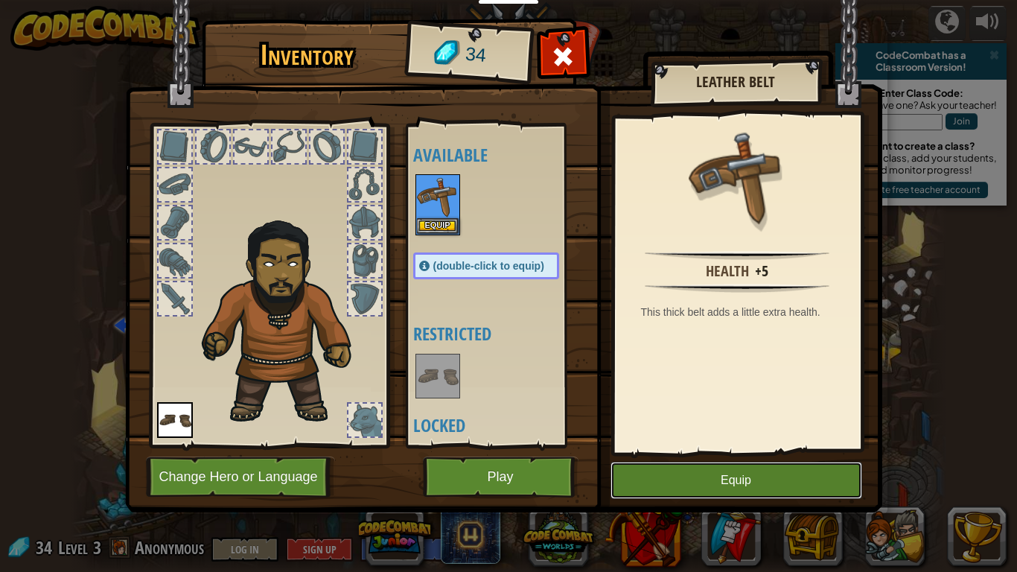
click at [722, 445] on button "Equip" at bounding box center [736, 479] width 252 height 37
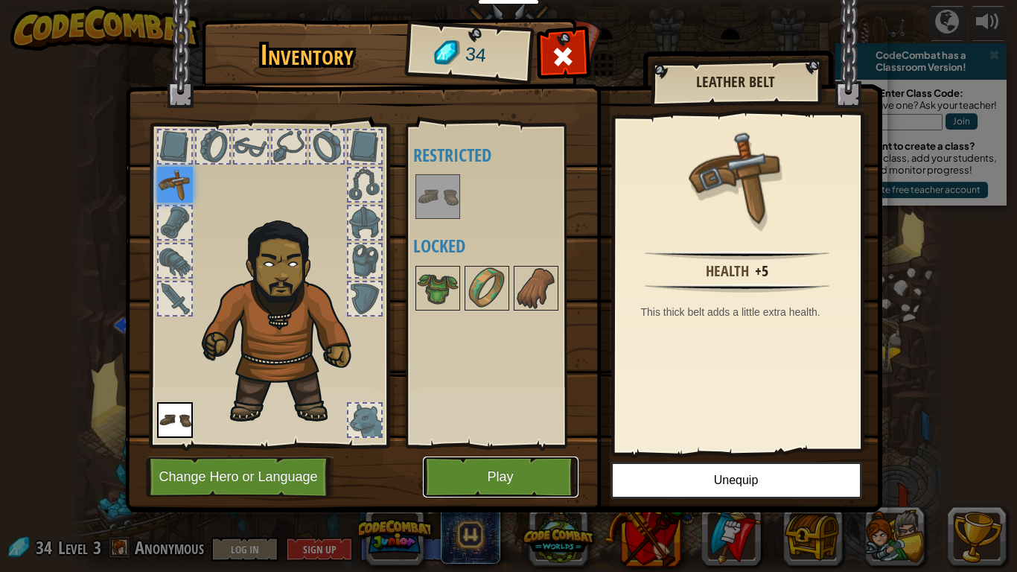
click at [526, 445] on button "Play" at bounding box center [501, 476] width 156 height 41
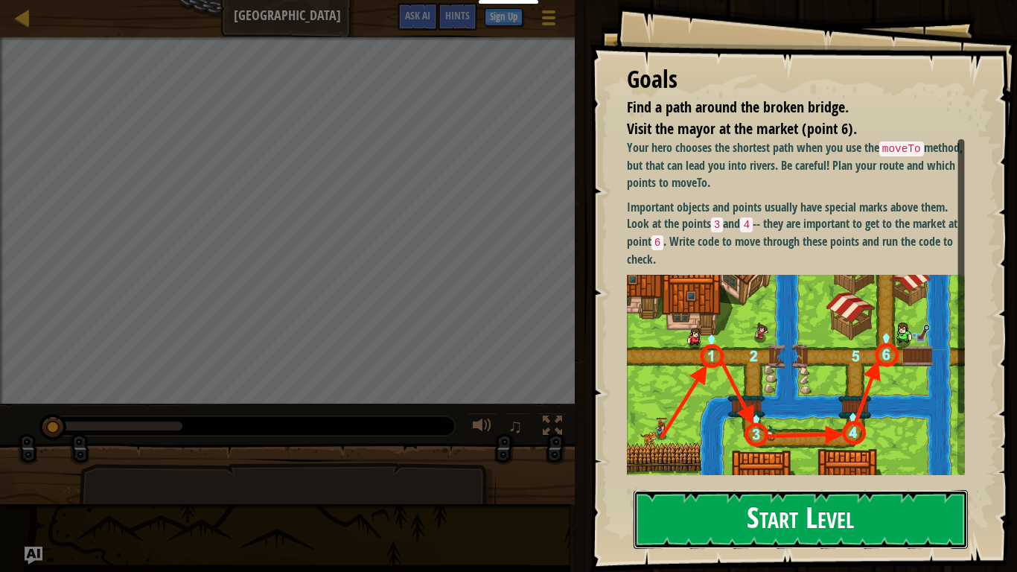
click at [710, 445] on button "Start Level" at bounding box center [800, 519] width 334 height 59
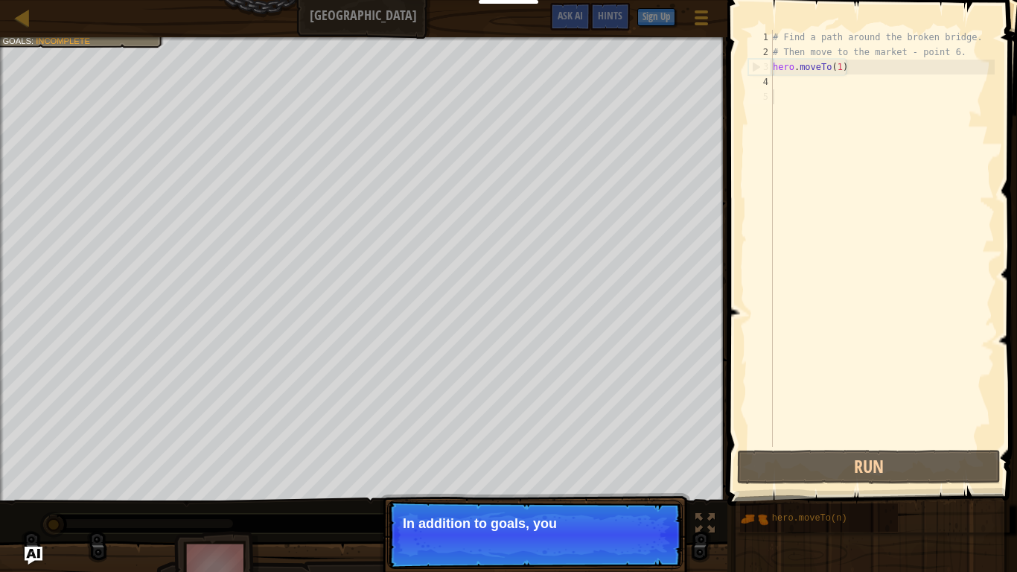
click at [776, 75] on div "# Find a path around the broken bridge. # Then move to the market - point 6. he…" at bounding box center [882, 253] width 225 height 447
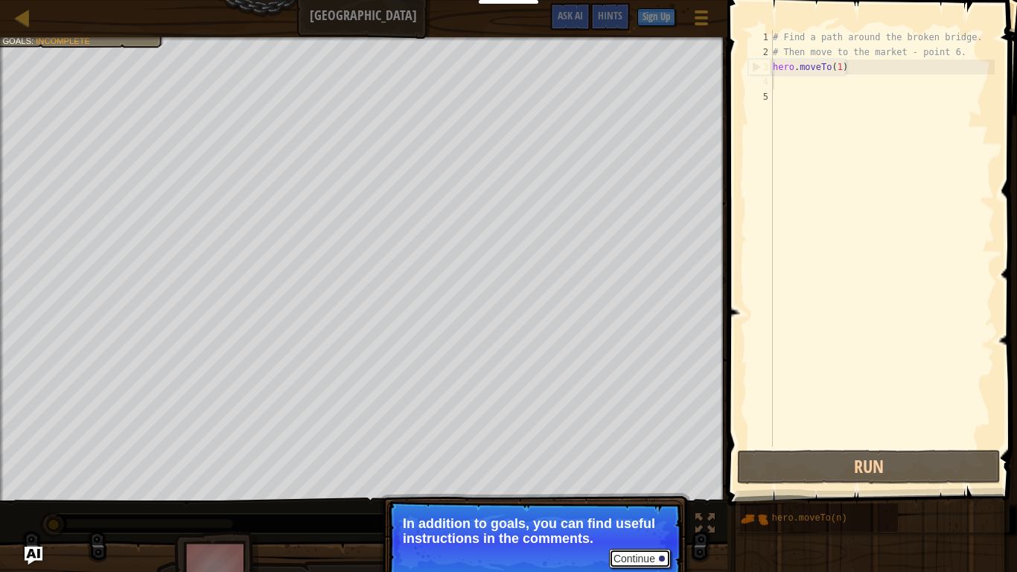
click at [654, 445] on button "Continue" at bounding box center [640, 558] width 62 height 19
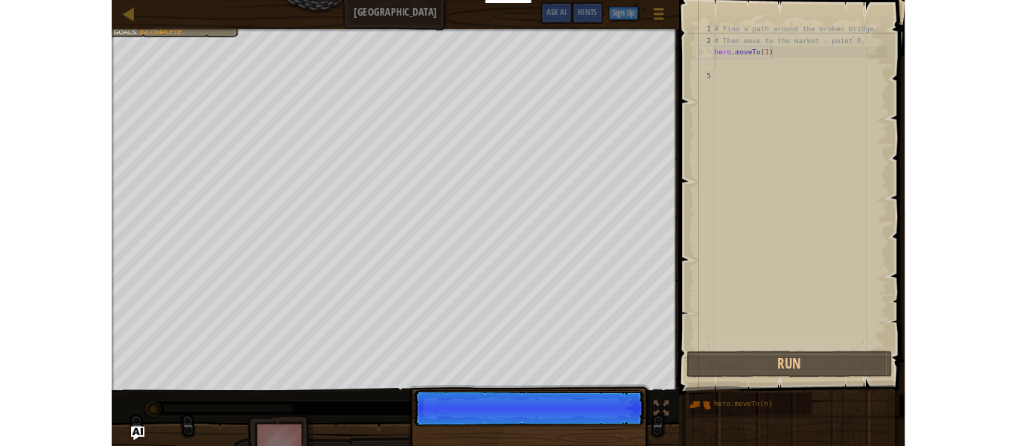
scroll to position [7, 0]
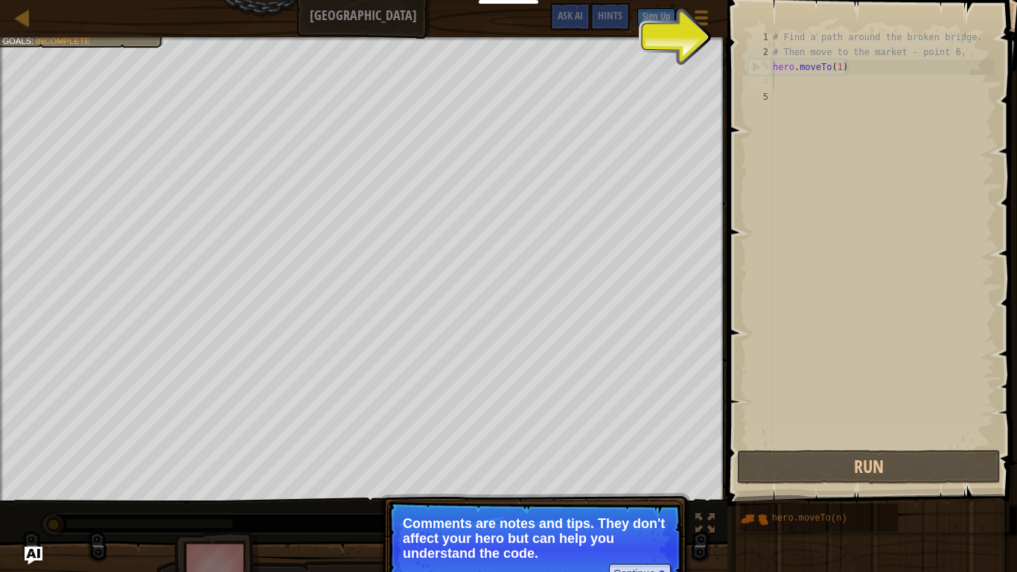
click at [646, 445] on p "Comments are notes and tips. They don't affect your hero but can help you under…" at bounding box center [535, 538] width 264 height 45
click at [655, 445] on button "Continue" at bounding box center [640, 572] width 62 height 19
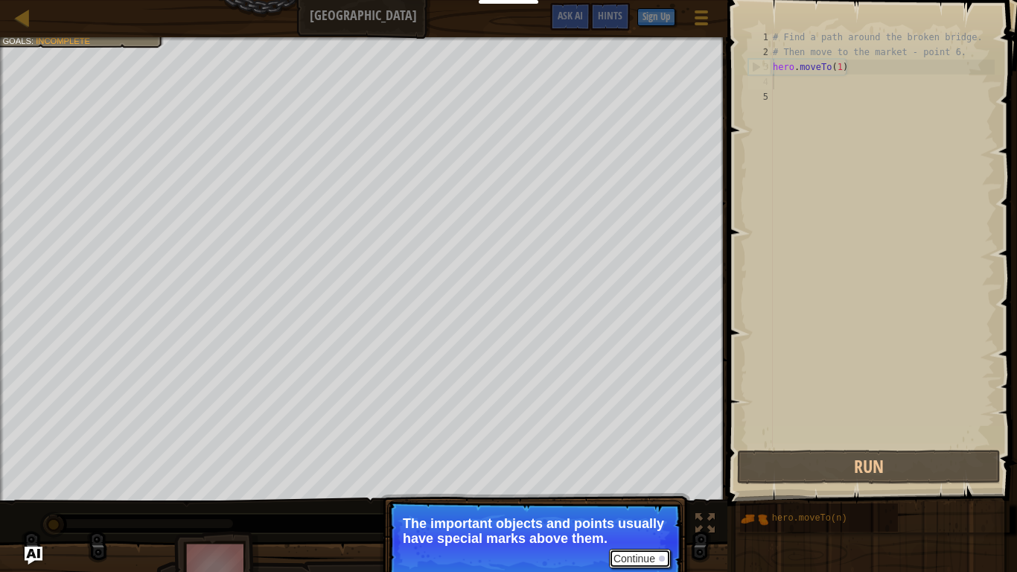
click at [662, 445] on button "Continue" at bounding box center [640, 558] width 62 height 19
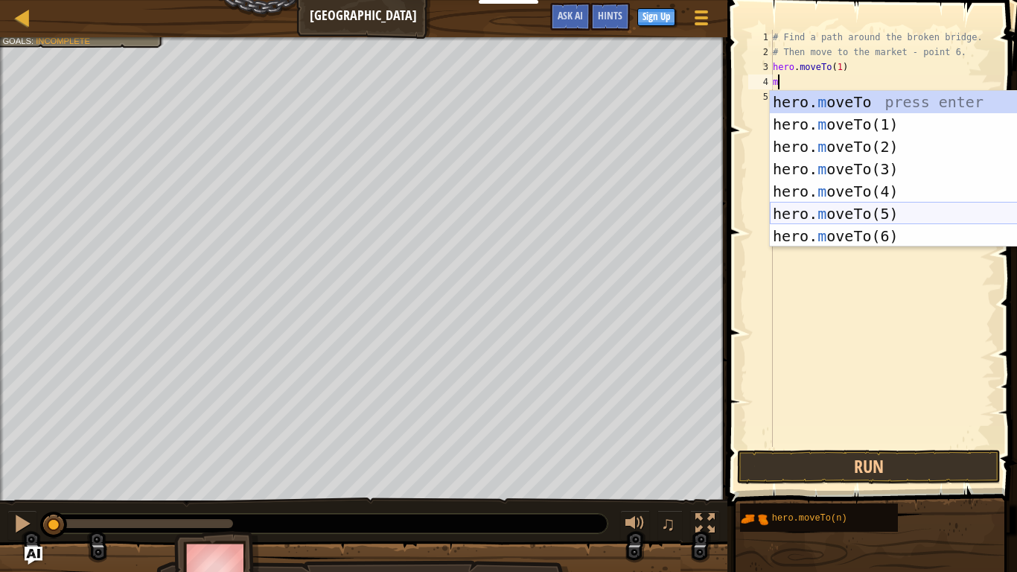
click at [888, 212] on div "hero. m oveTo press enter hero. m oveTo(1) press enter hero. m oveTo(2) press e…" at bounding box center [910, 191] width 281 height 201
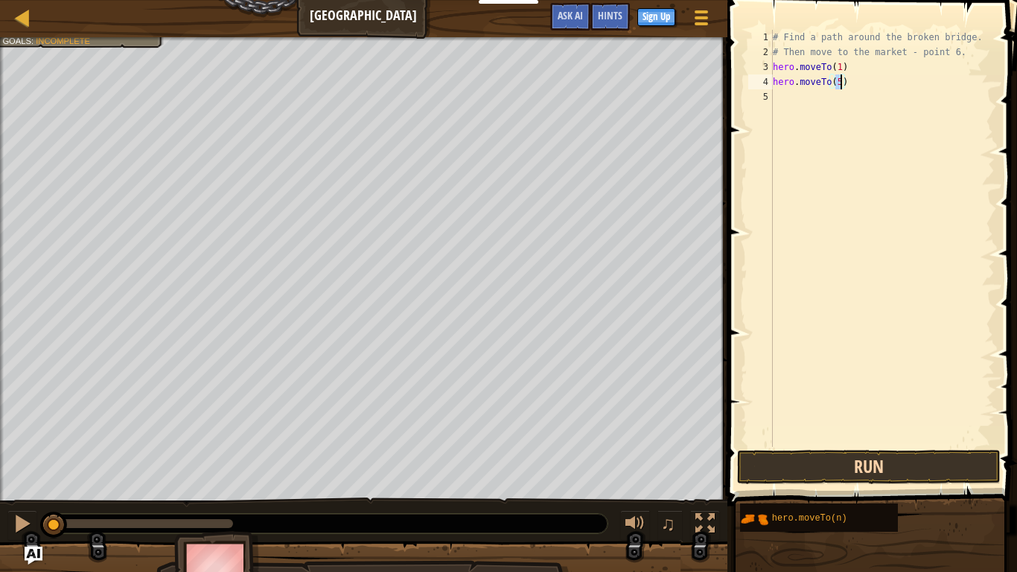
type textarea "hero.moveTo(5)"
click at [910, 445] on button "Run" at bounding box center [868, 467] width 263 height 34
